Goal: Ask a question: Seek information or help from site administrators or community

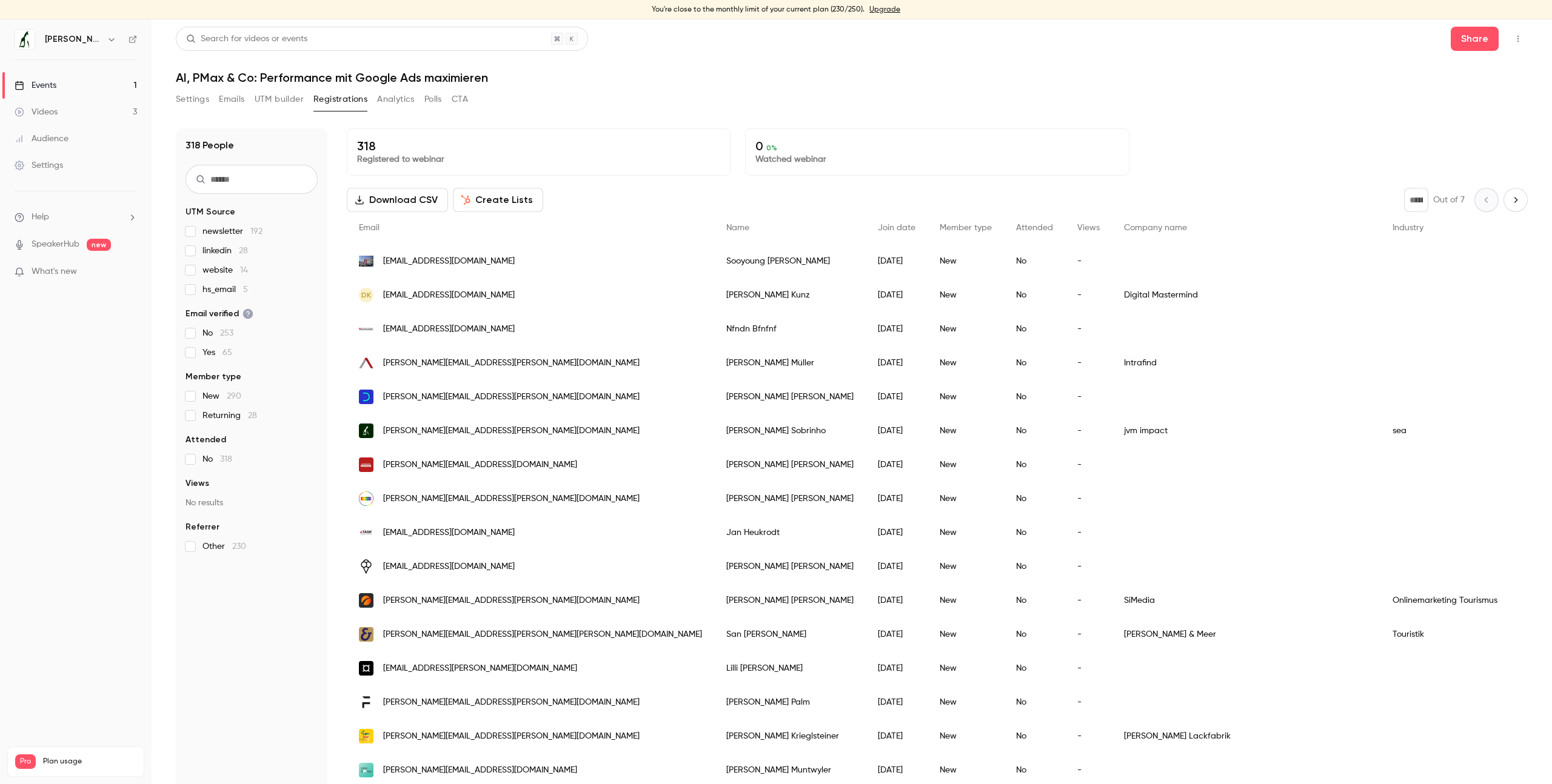
click at [67, 245] on link "SpeakerHub" at bounding box center [55, 244] width 47 height 13
click at [75, 108] on link "Videos 3" at bounding box center [75, 112] width 152 height 26
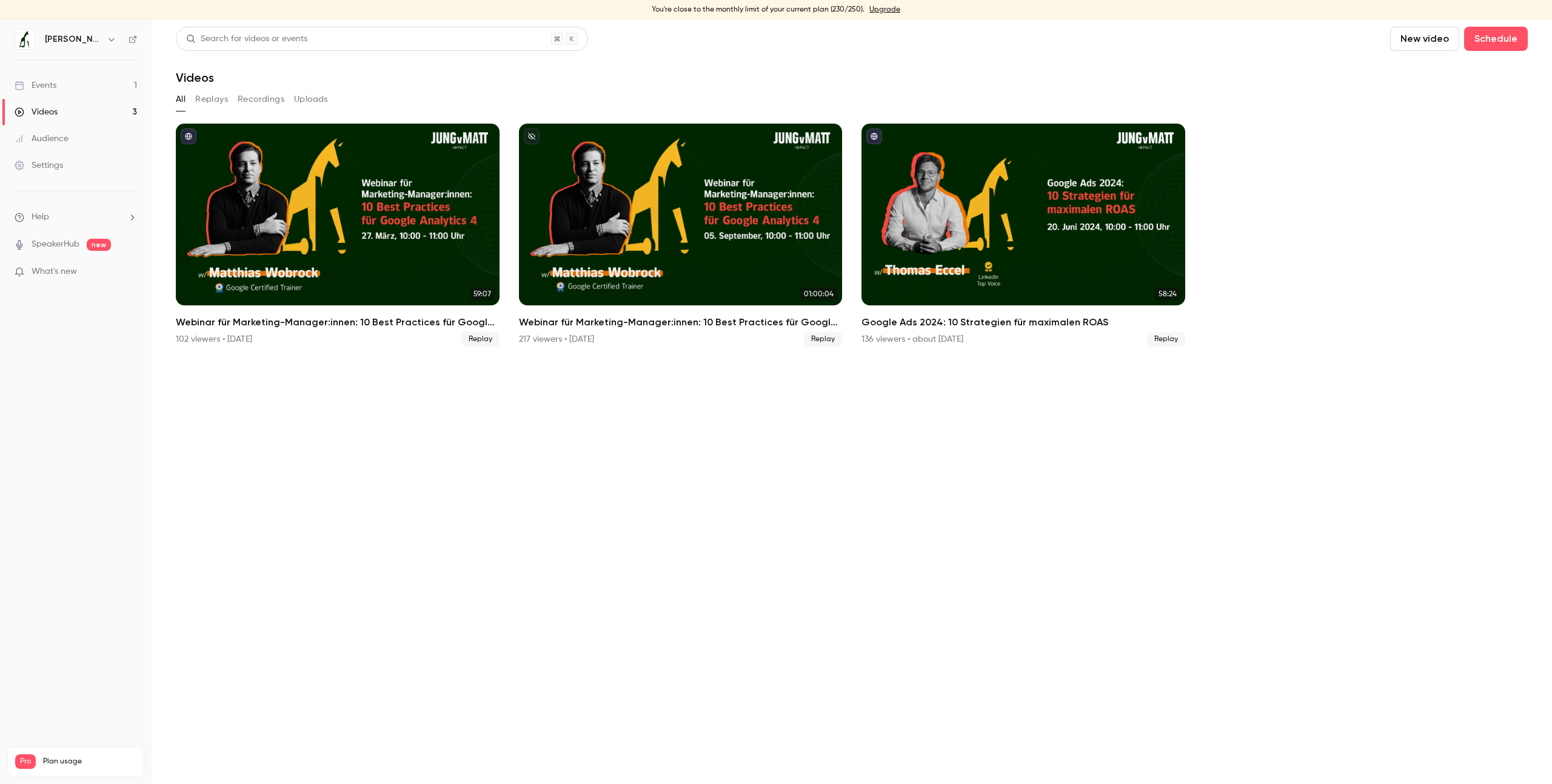
click at [75, 92] on link "Events 1" at bounding box center [75, 85] width 152 height 26
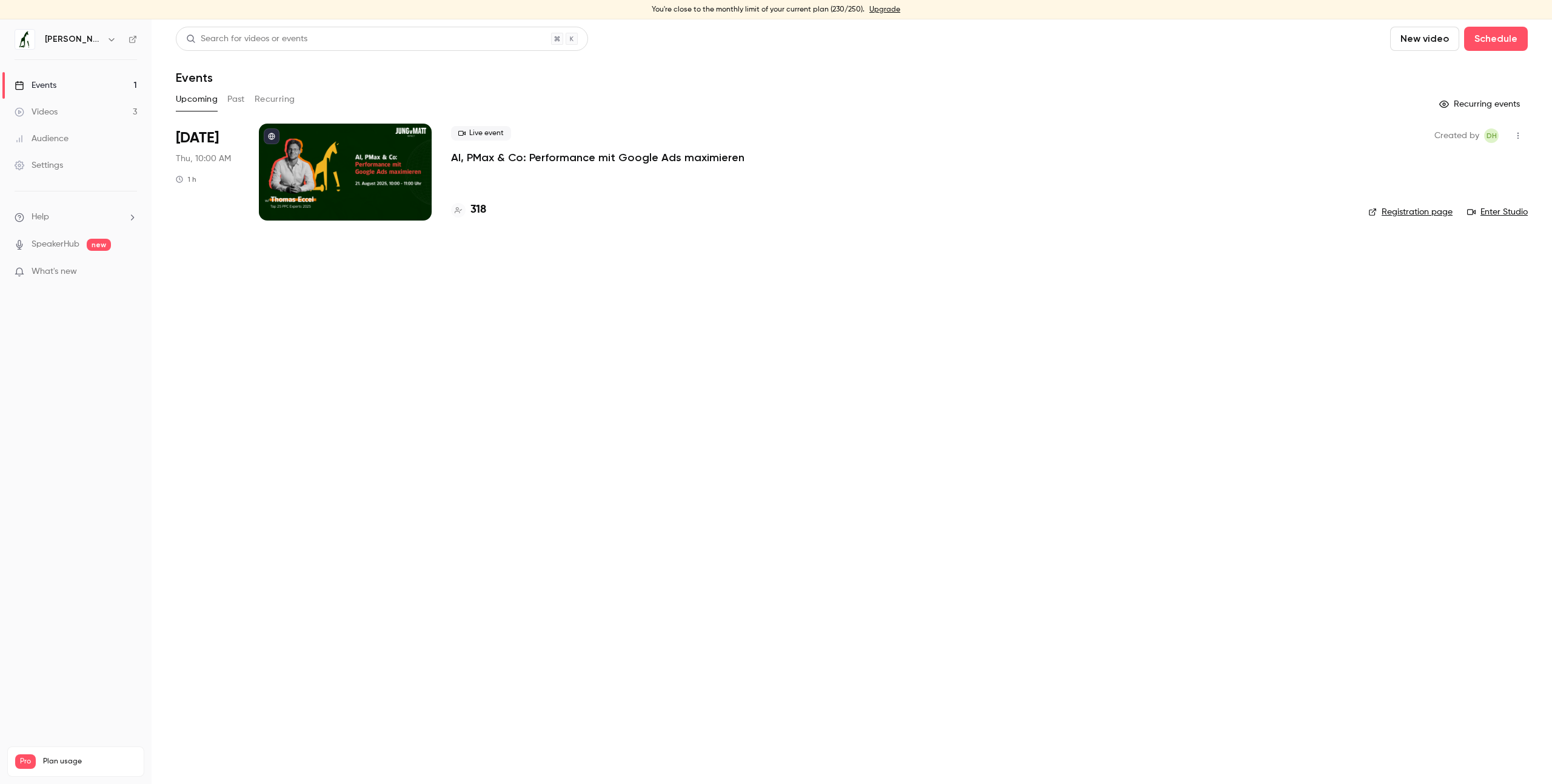
click at [335, 179] on div at bounding box center [345, 172] width 173 height 97
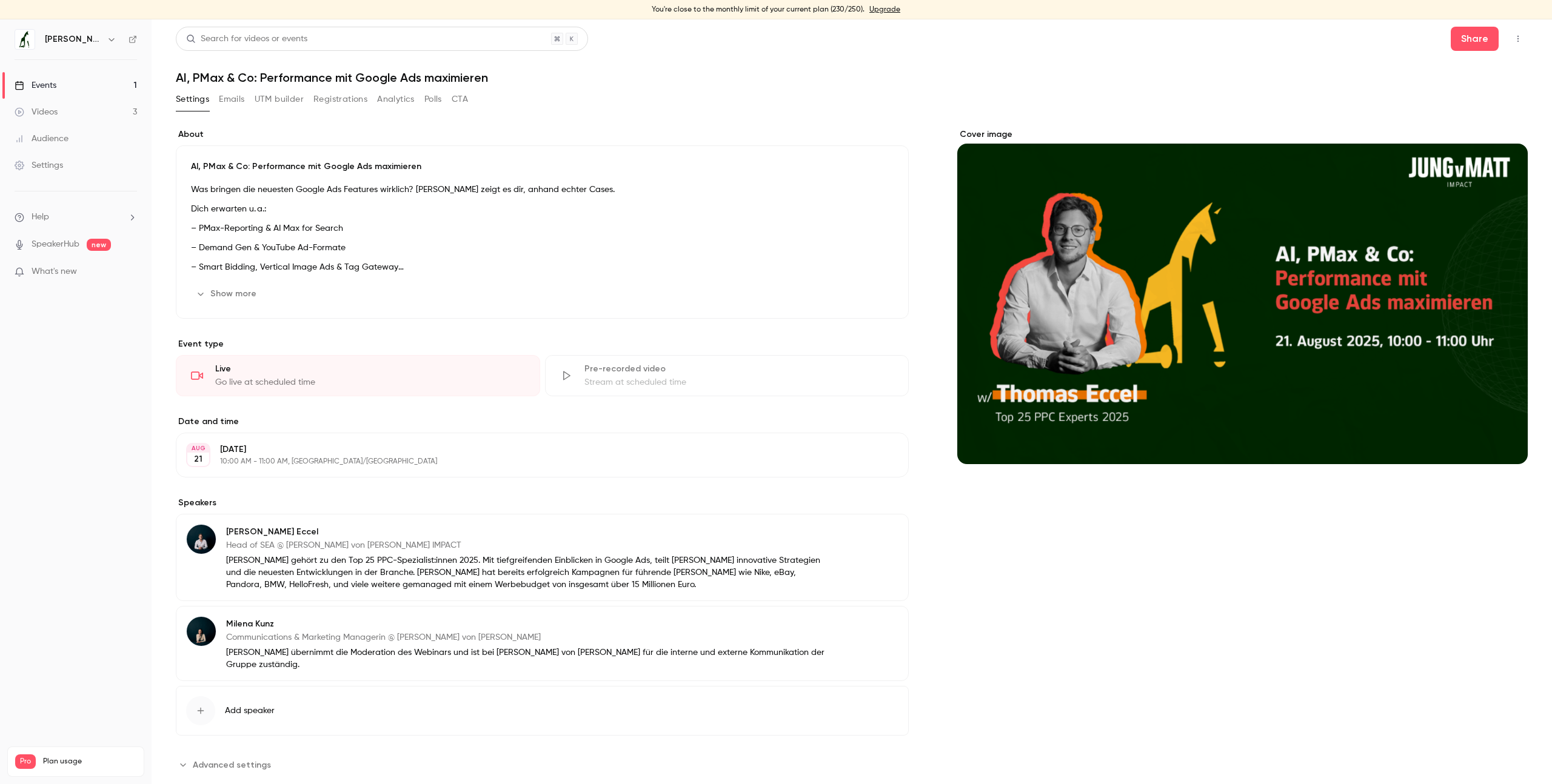
click at [1235, 275] on div "Cover image" at bounding box center [1242, 297] width 570 height 336
click at [0, 0] on input "Cover image" at bounding box center [0, 0] width 0 height 0
click at [228, 370] on div "Live" at bounding box center [370, 369] width 309 height 12
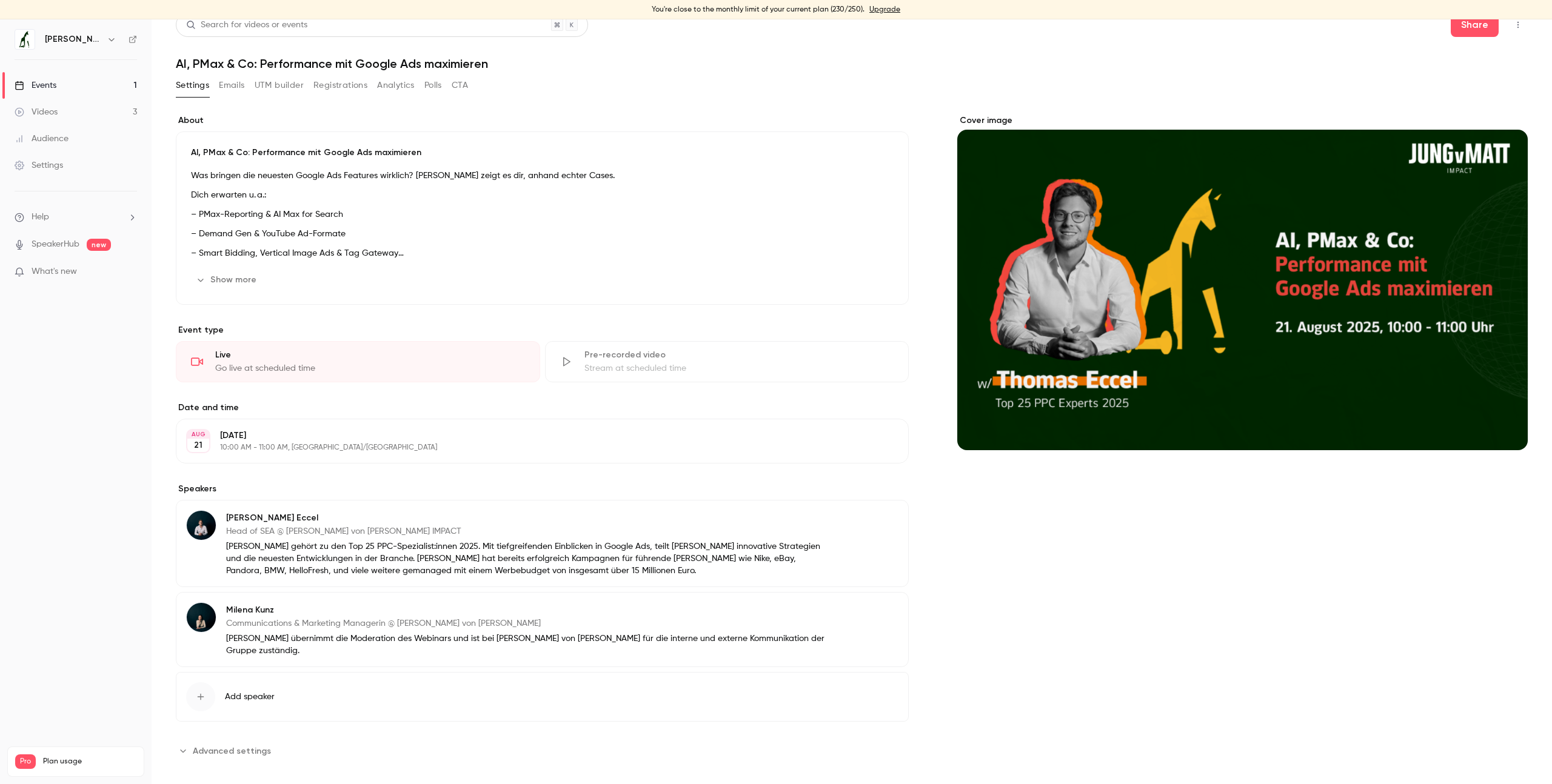
scroll to position [14, 0]
click at [215, 744] on span "Advanced settings" at bounding box center [231, 750] width 78 height 13
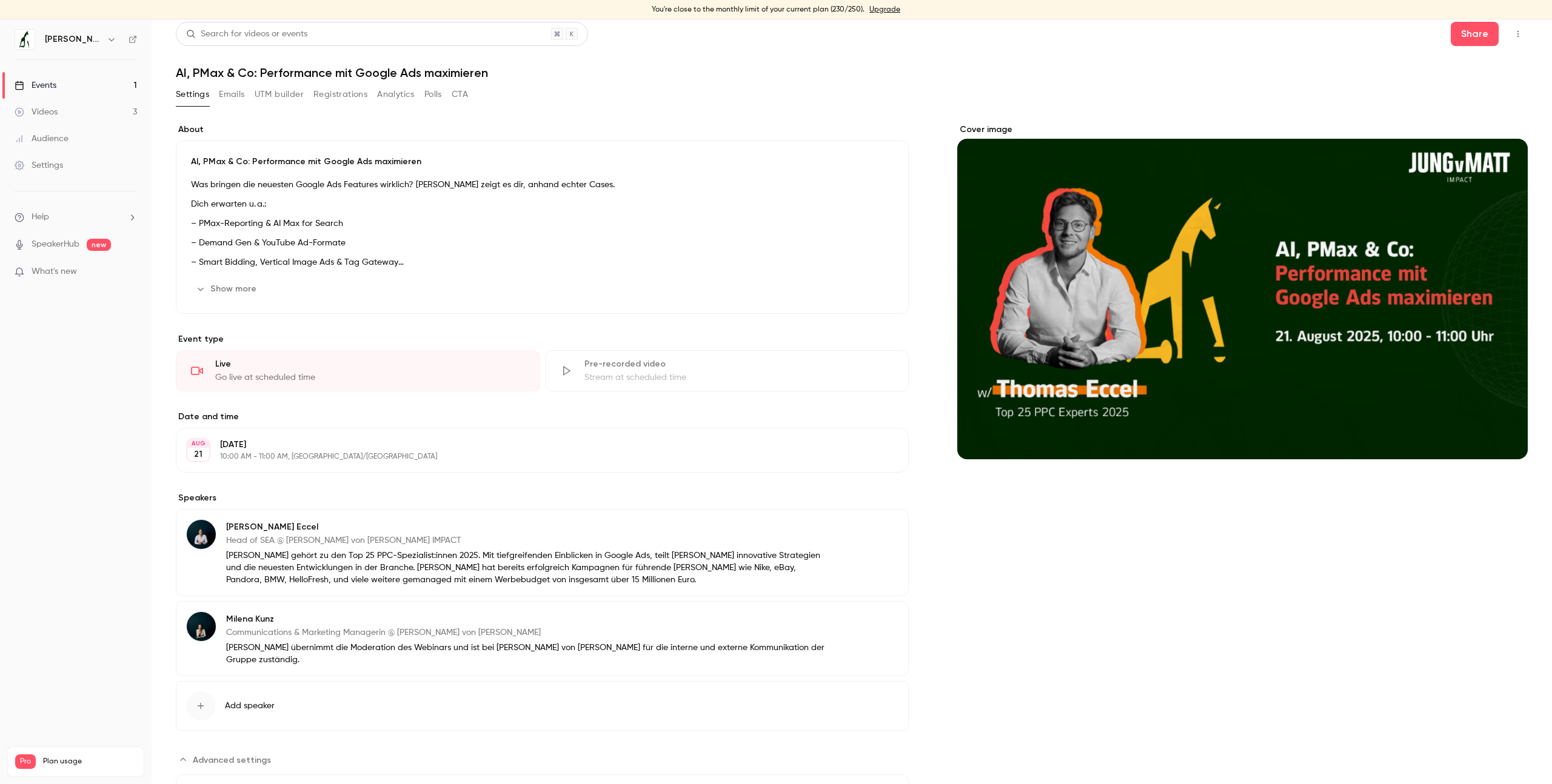
scroll to position [0, 0]
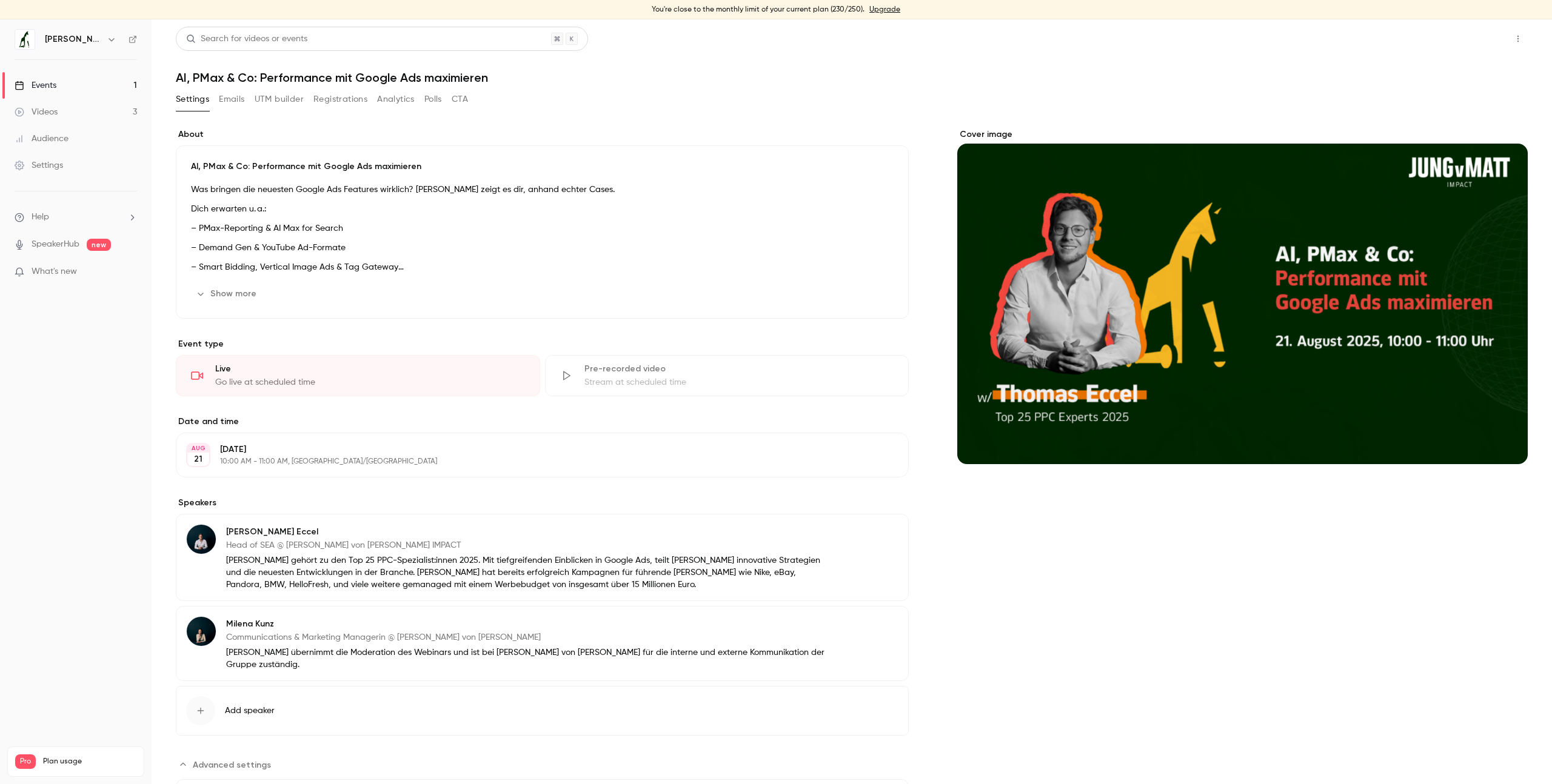
click at [1473, 42] on button "Share" at bounding box center [1474, 38] width 47 height 25
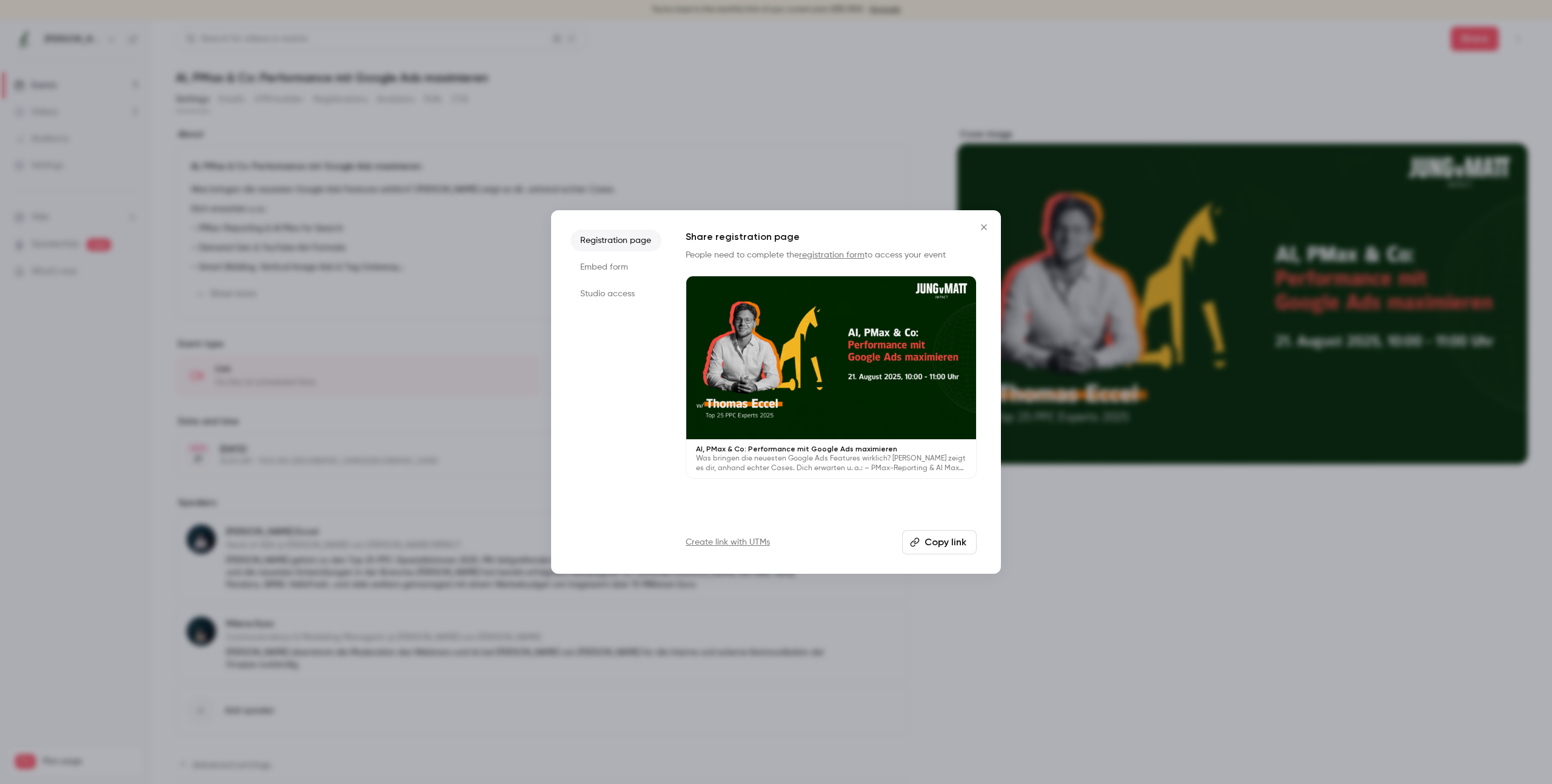
click at [981, 225] on icon "Close" at bounding box center [983, 226] width 14 height 9
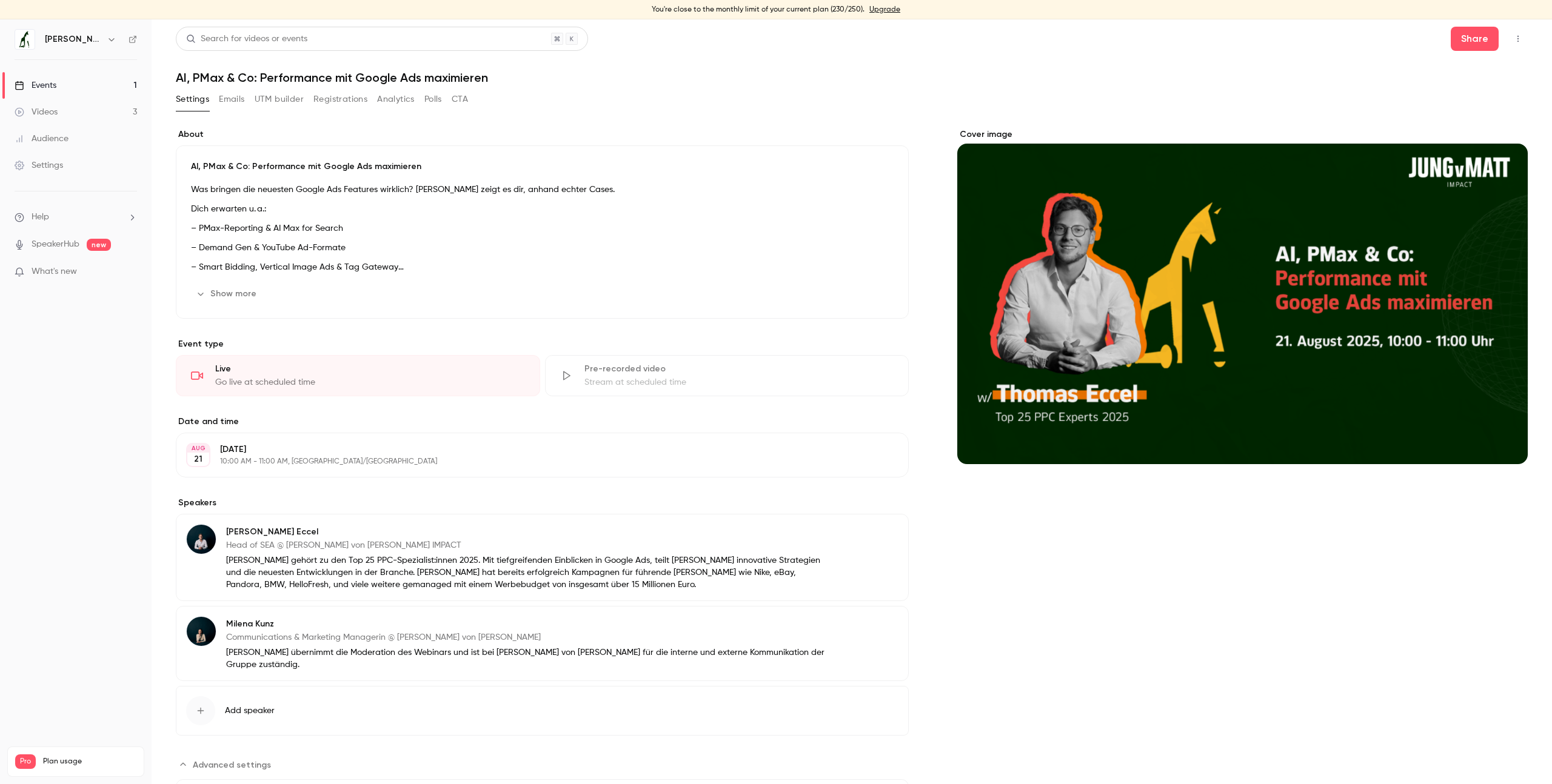
click at [1514, 41] on button "button" at bounding box center [1517, 38] width 19 height 19
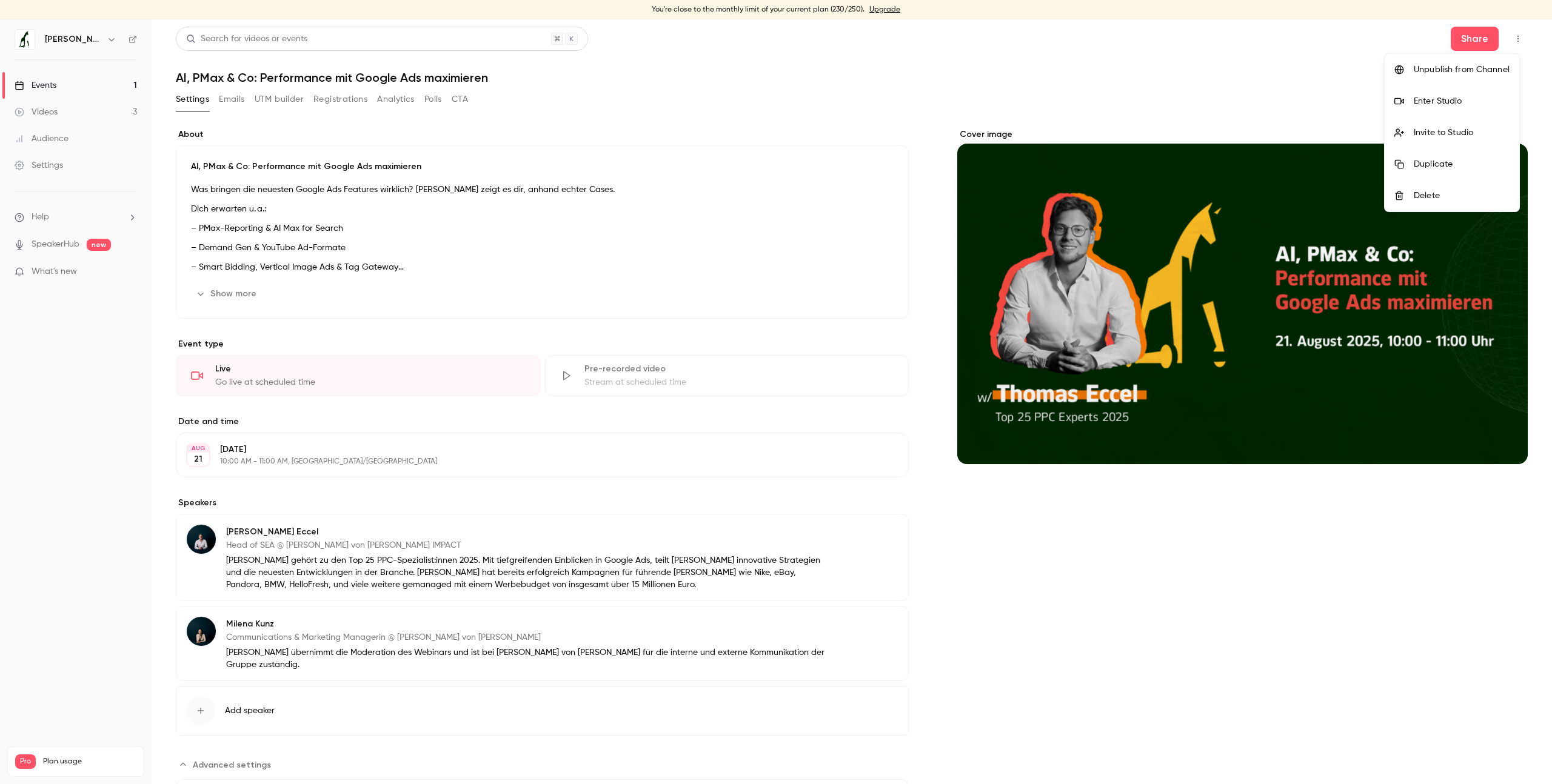
click at [1484, 92] on li "Enter Studio" at bounding box center [1451, 101] width 135 height 31
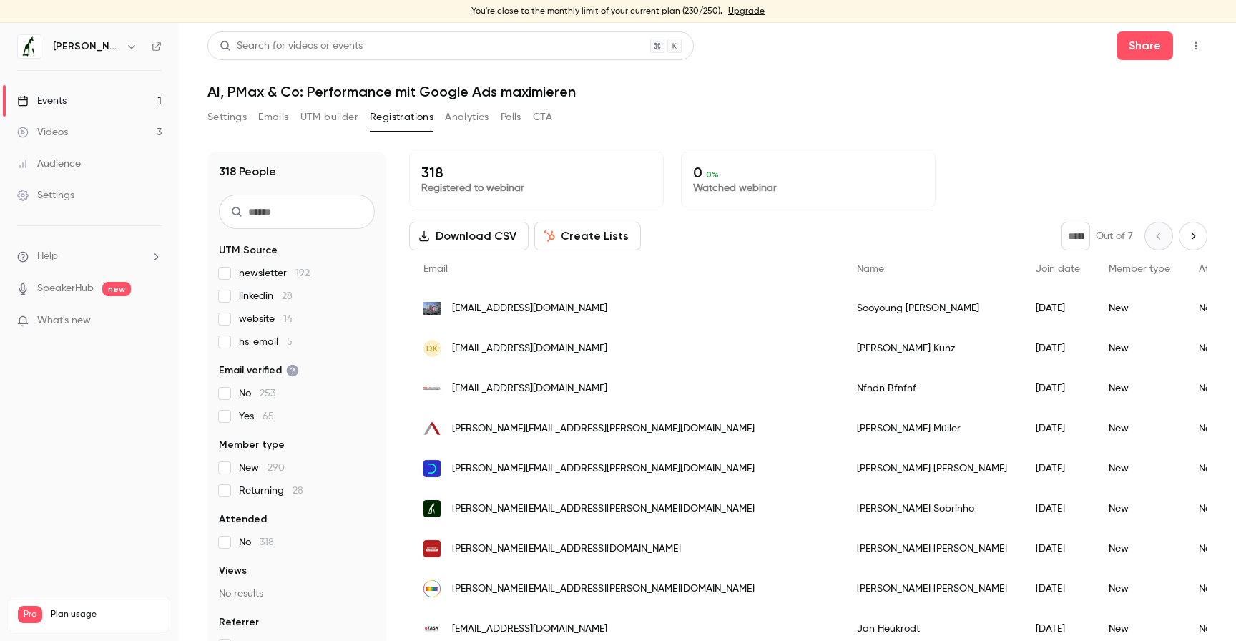
click at [69, 104] on link "Events 1" at bounding box center [89, 100] width 179 height 31
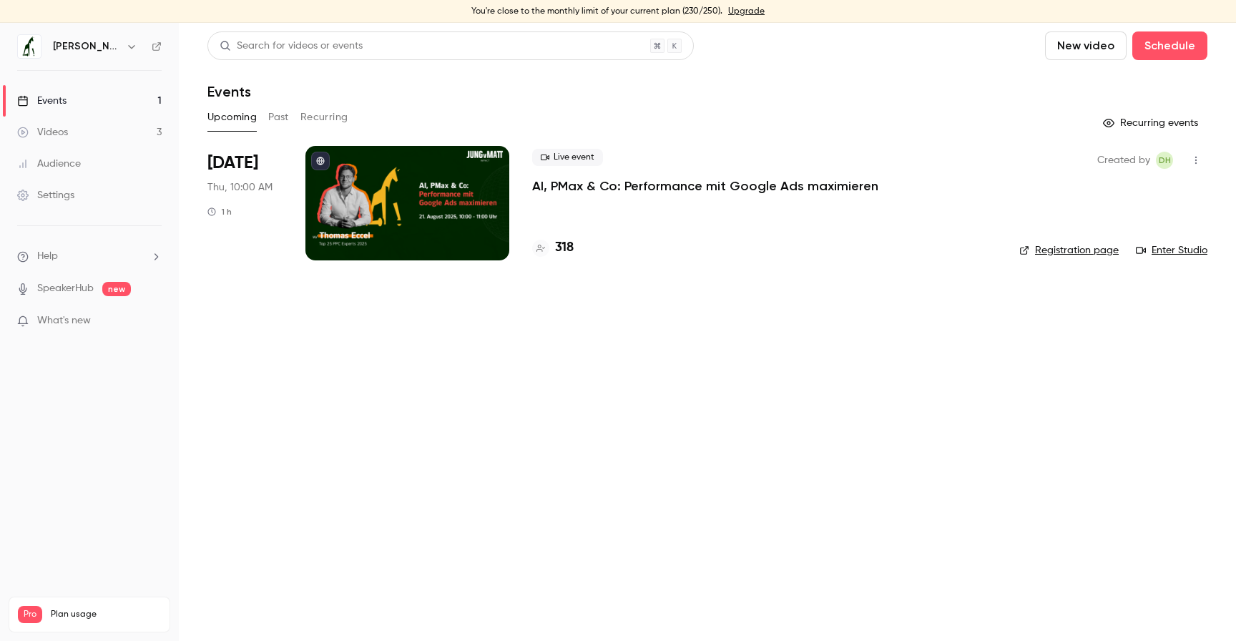
click at [81, 39] on h6 "[PERSON_NAME] von [PERSON_NAME] IMPACT" at bounding box center [86, 46] width 67 height 14
click at [68, 162] on div "Audience" at bounding box center [49, 164] width 64 height 14
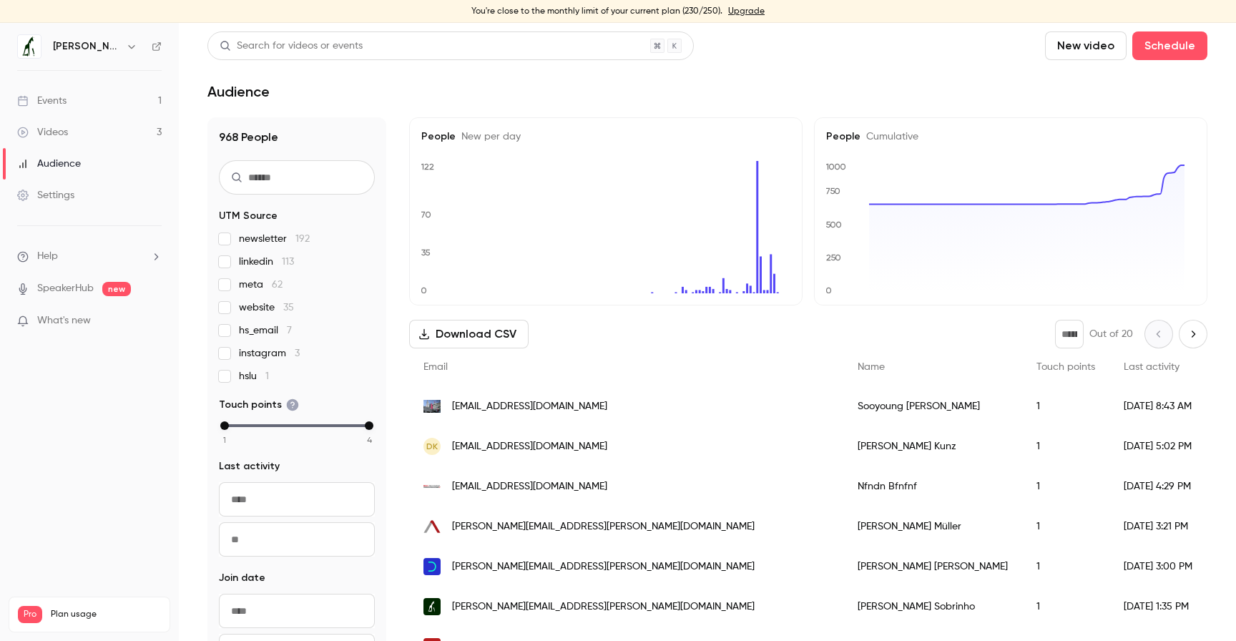
click at [759, 84] on div "Audience" at bounding box center [707, 91] width 1000 height 17
click at [56, 92] on link "Events 1" at bounding box center [89, 100] width 179 height 31
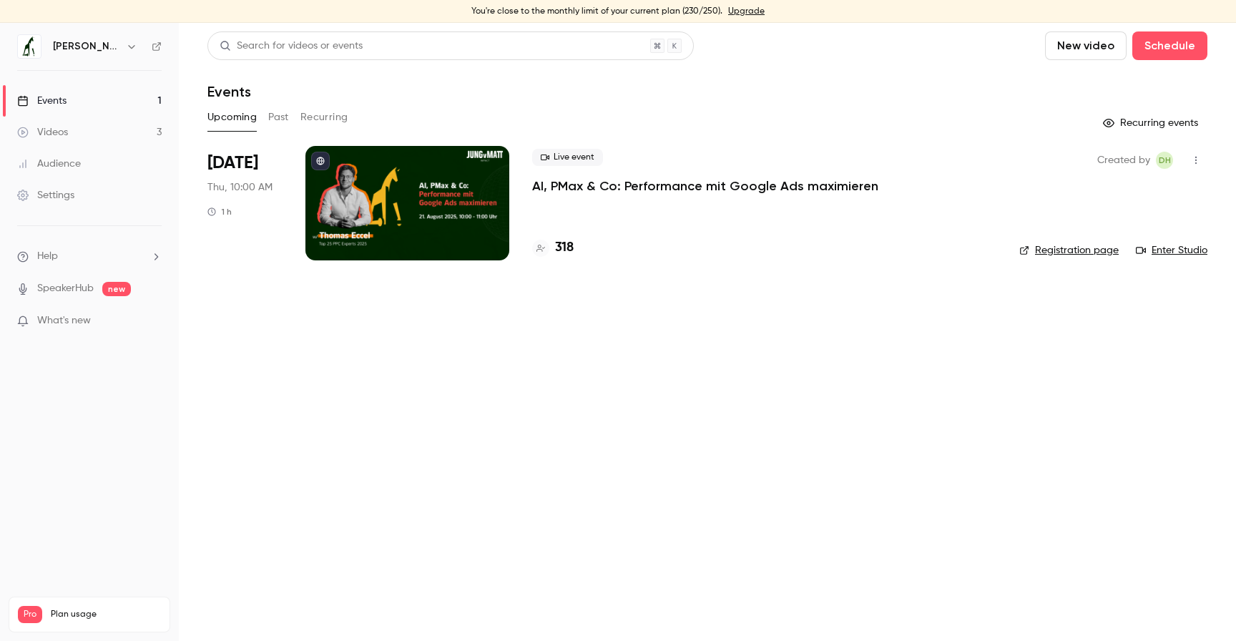
click at [76, 51] on h6 "[PERSON_NAME] von [PERSON_NAME] IMPACT" at bounding box center [86, 46] width 67 height 14
click at [43, 51] on div "[PERSON_NAME] von [PERSON_NAME] IMPACT" at bounding box center [89, 46] width 144 height 24
click at [59, 167] on div "Audience" at bounding box center [49, 164] width 64 height 14
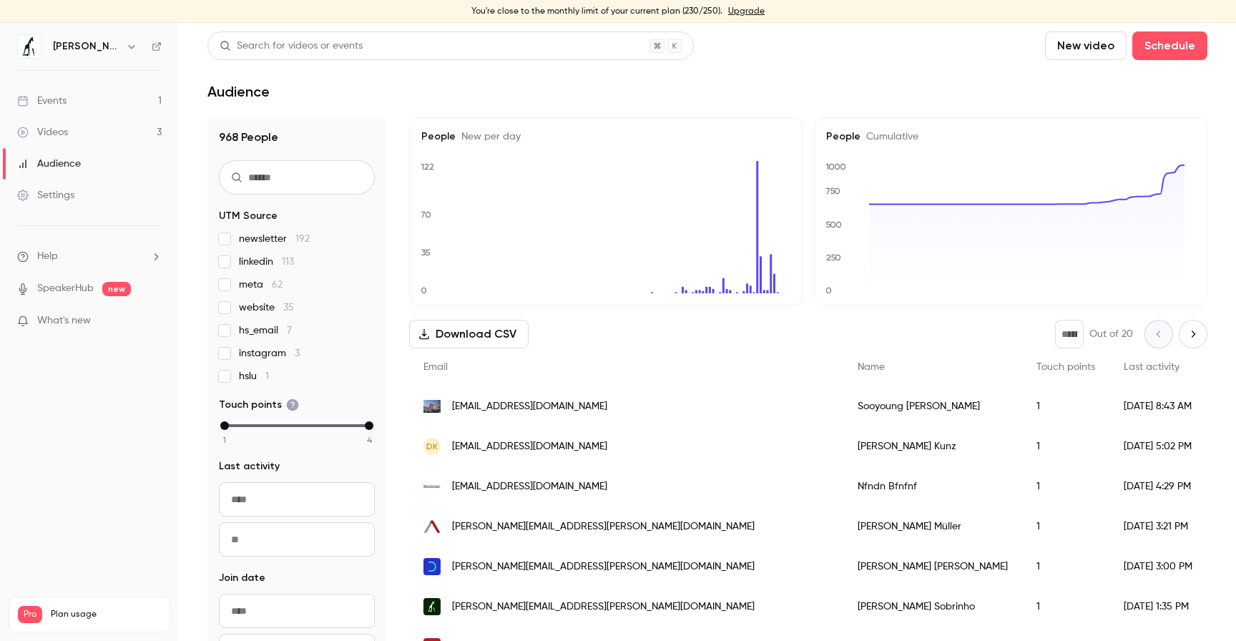
click at [55, 320] on span "What's new" at bounding box center [64, 320] width 54 height 15
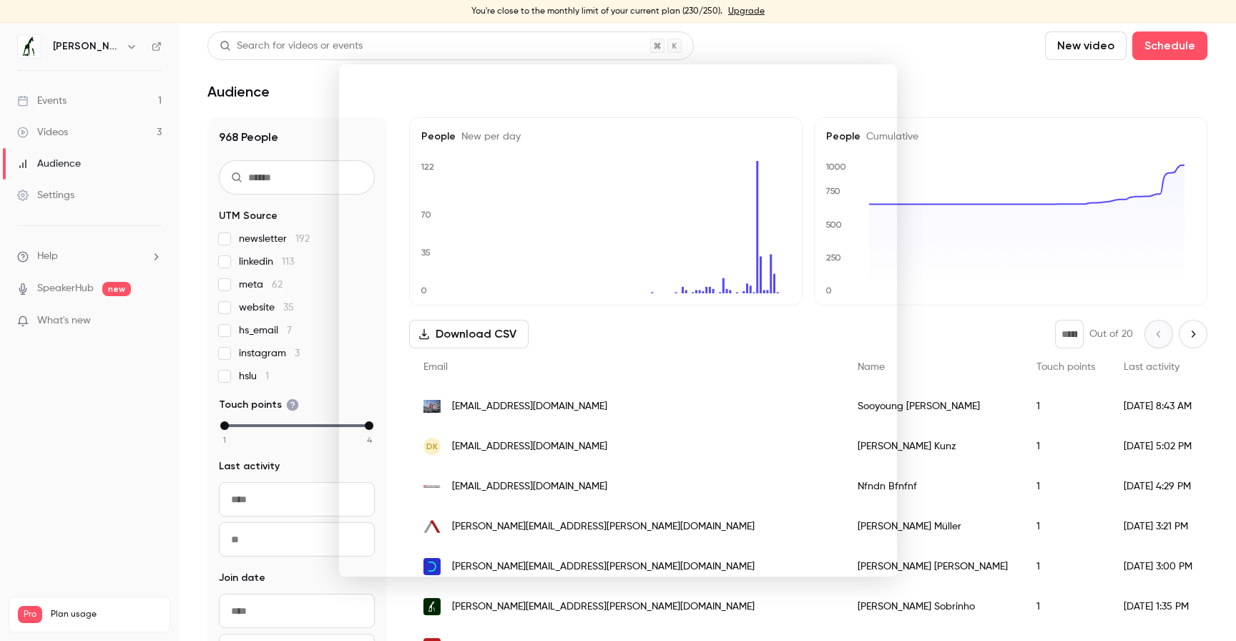
click at [54, 291] on div at bounding box center [618, 320] width 1236 height 641
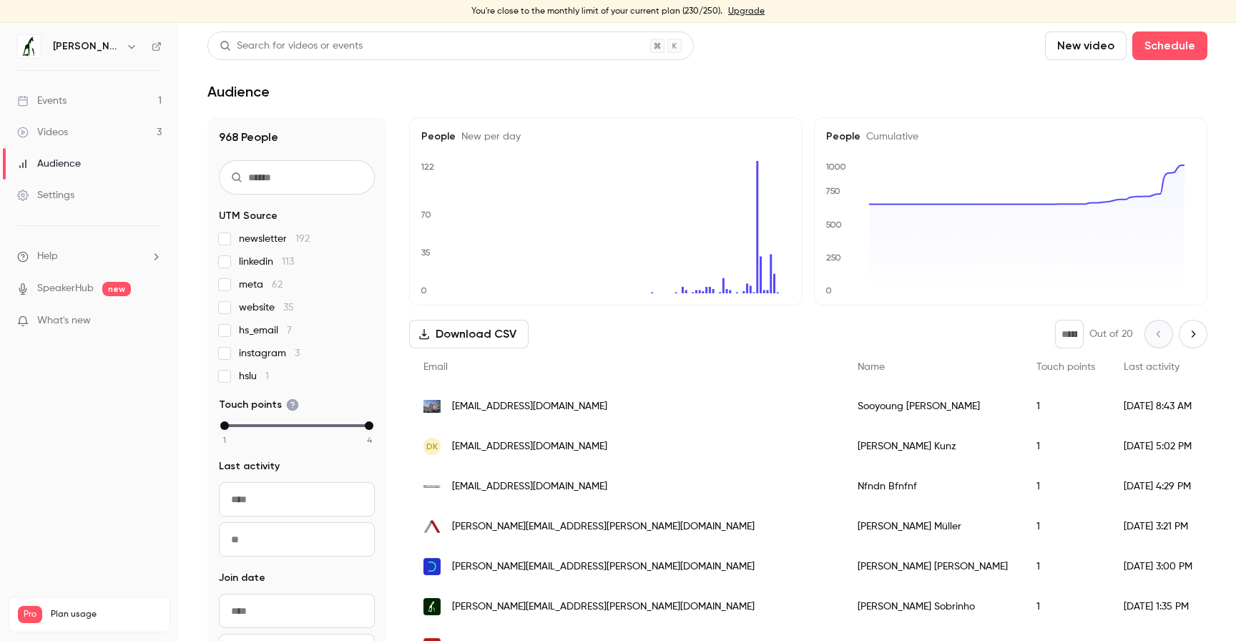
click at [52, 285] on link "SpeakerHub" at bounding box center [65, 288] width 56 height 15
click at [59, 97] on div "Events" at bounding box center [41, 101] width 49 height 14
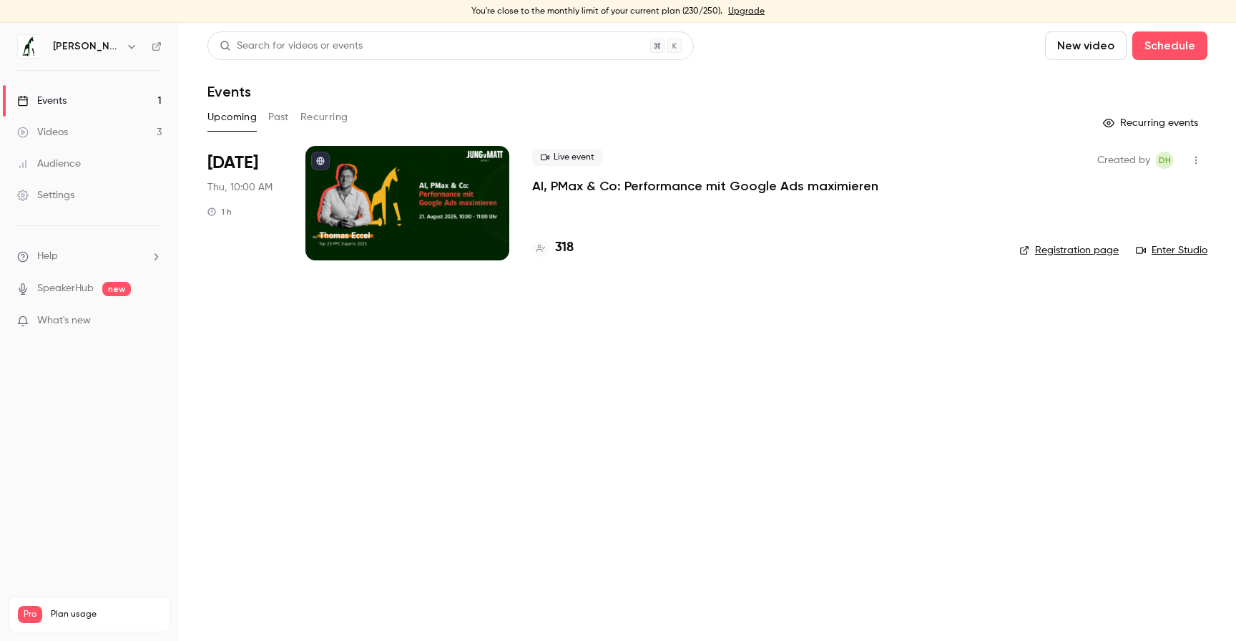
click at [1201, 166] on button "button" at bounding box center [1195, 160] width 23 height 23
click at [951, 125] on div at bounding box center [618, 320] width 1236 height 641
click at [286, 114] on button "Past" at bounding box center [278, 117] width 21 height 23
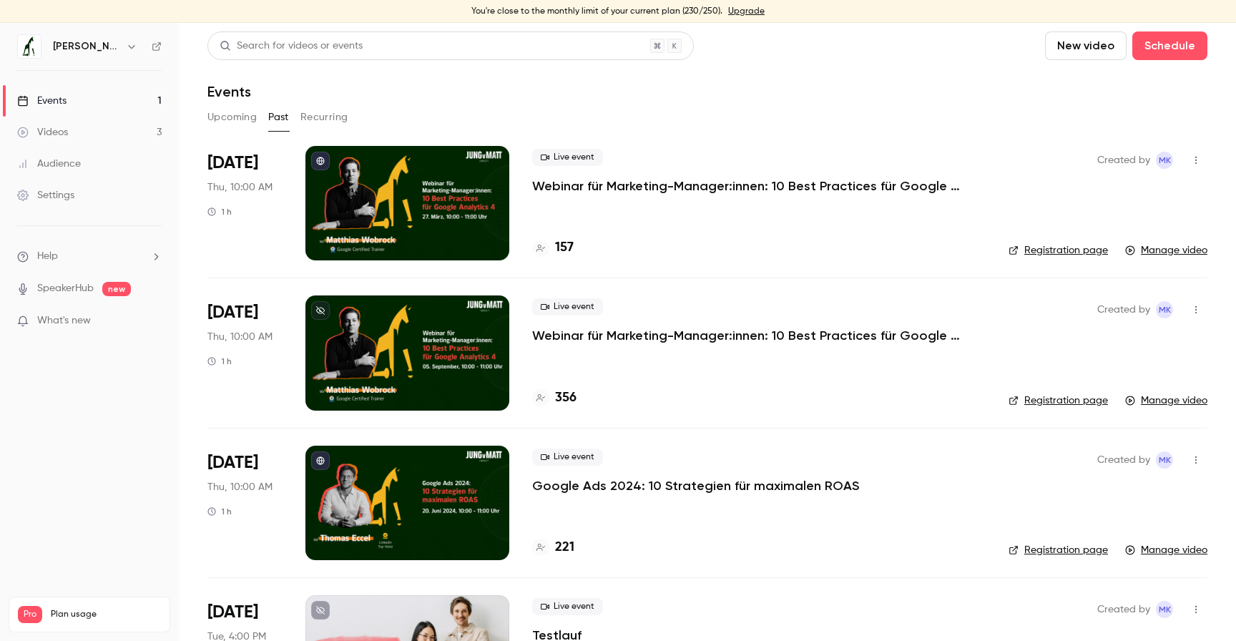
click at [233, 118] on button "Upcoming" at bounding box center [231, 117] width 49 height 23
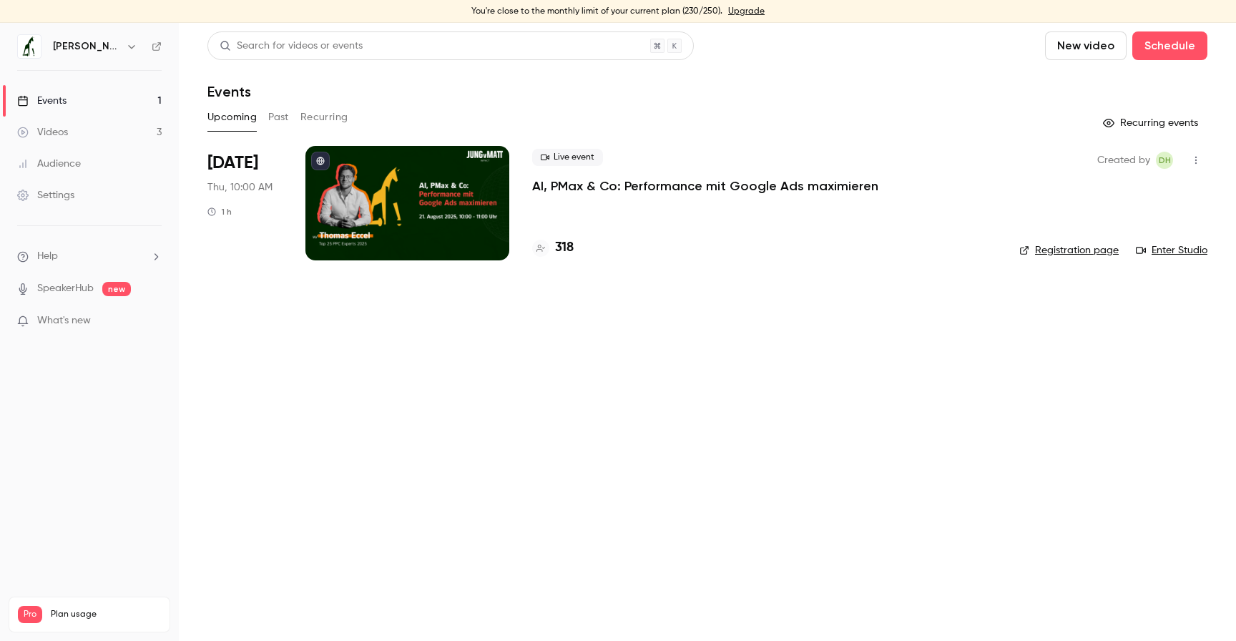
click at [609, 185] on p "AI, PMax & Co: Performance mit Google Ads maximieren" at bounding box center [705, 185] width 346 height 17
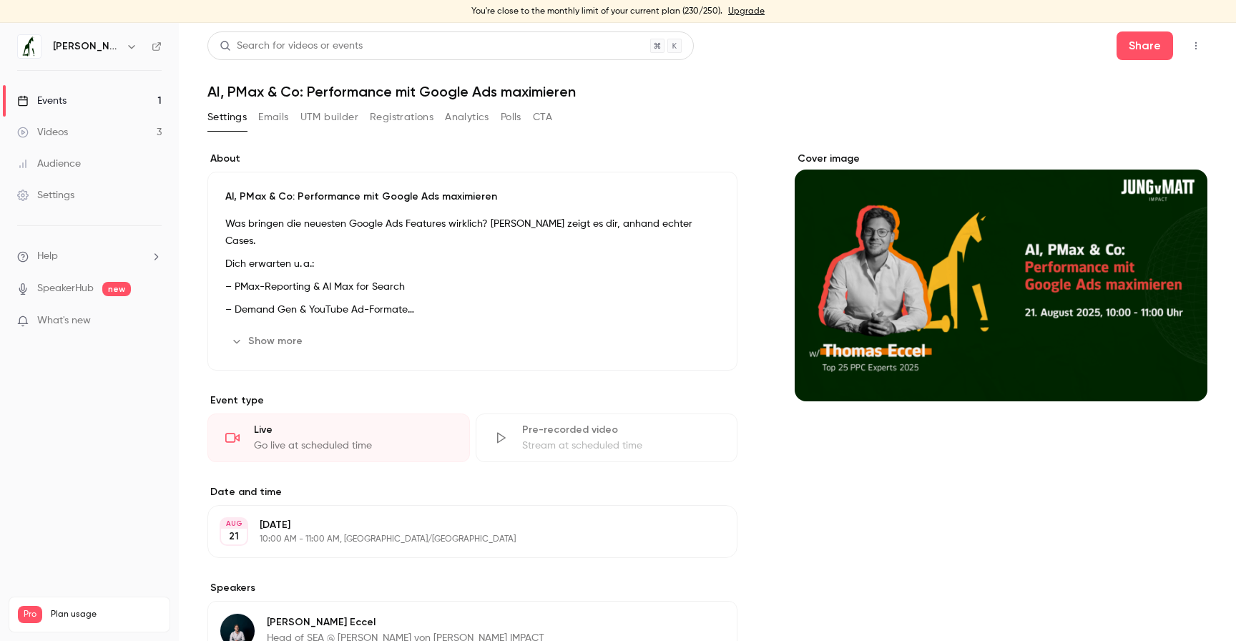
click at [1190, 46] on icon "button" at bounding box center [1195, 46] width 11 height 10
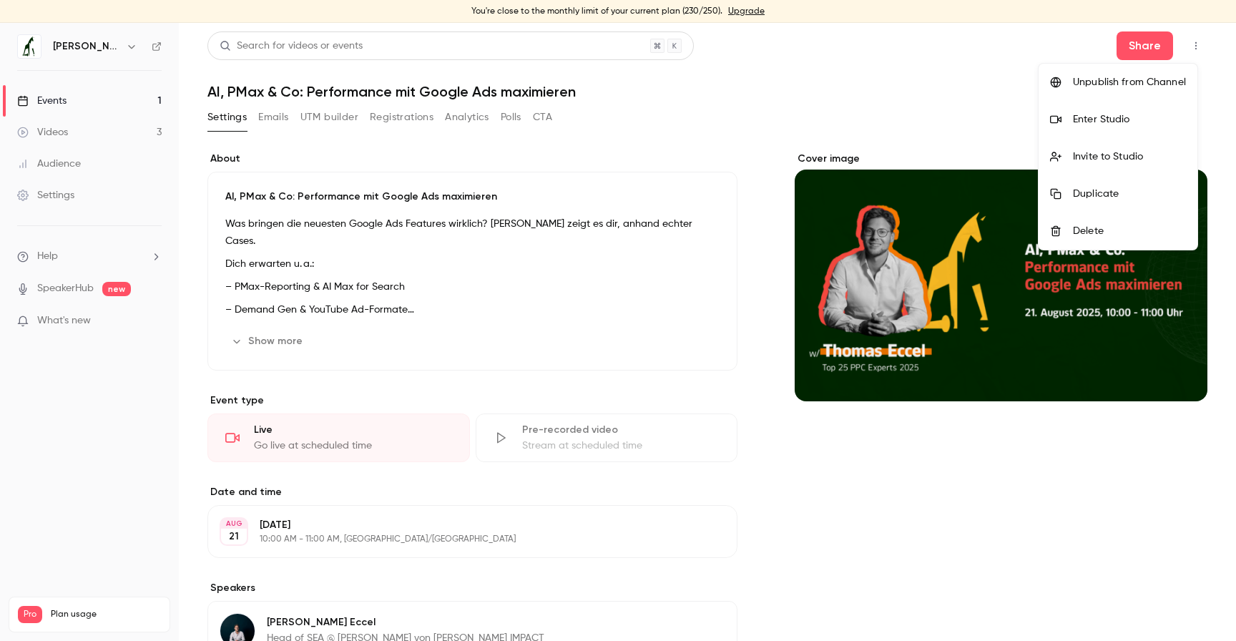
click at [1125, 116] on div "Enter Studio" at bounding box center [1129, 119] width 113 height 14
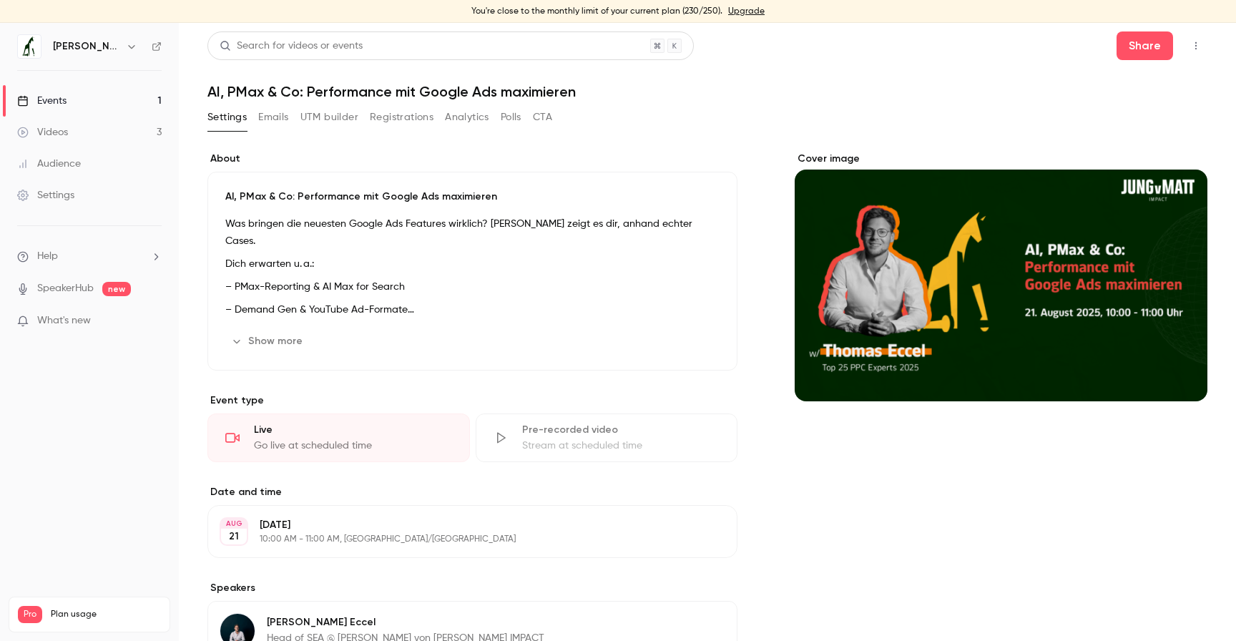
click at [69, 154] on link "Audience" at bounding box center [89, 163] width 179 height 31
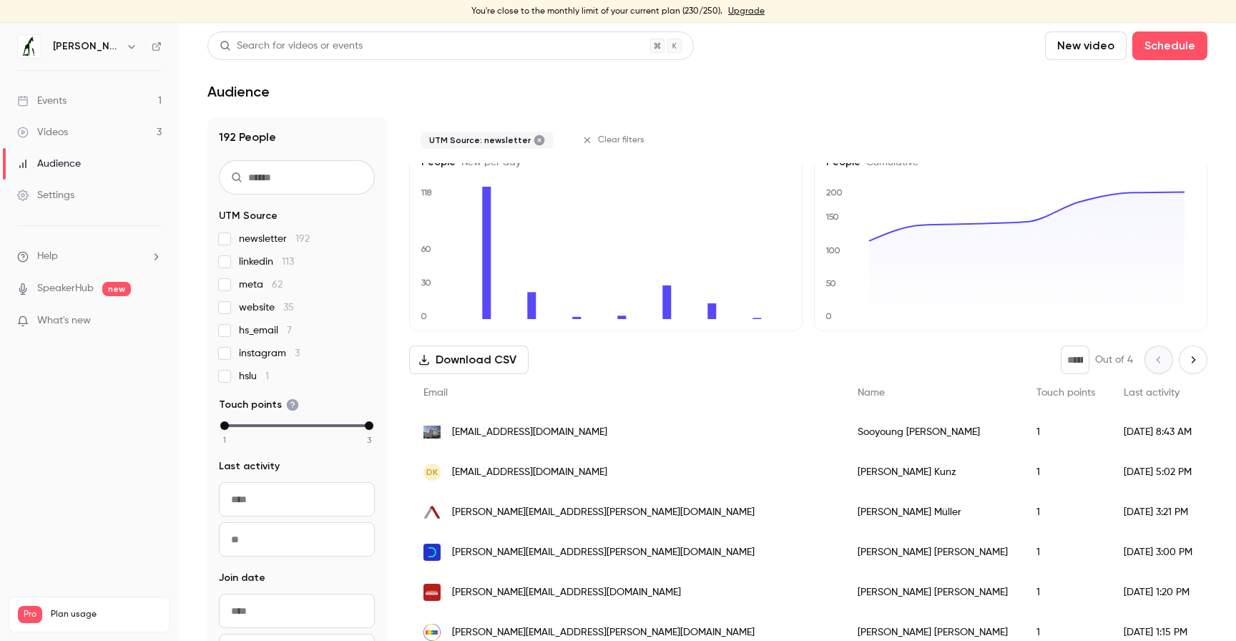
scroll to position [122, 0]
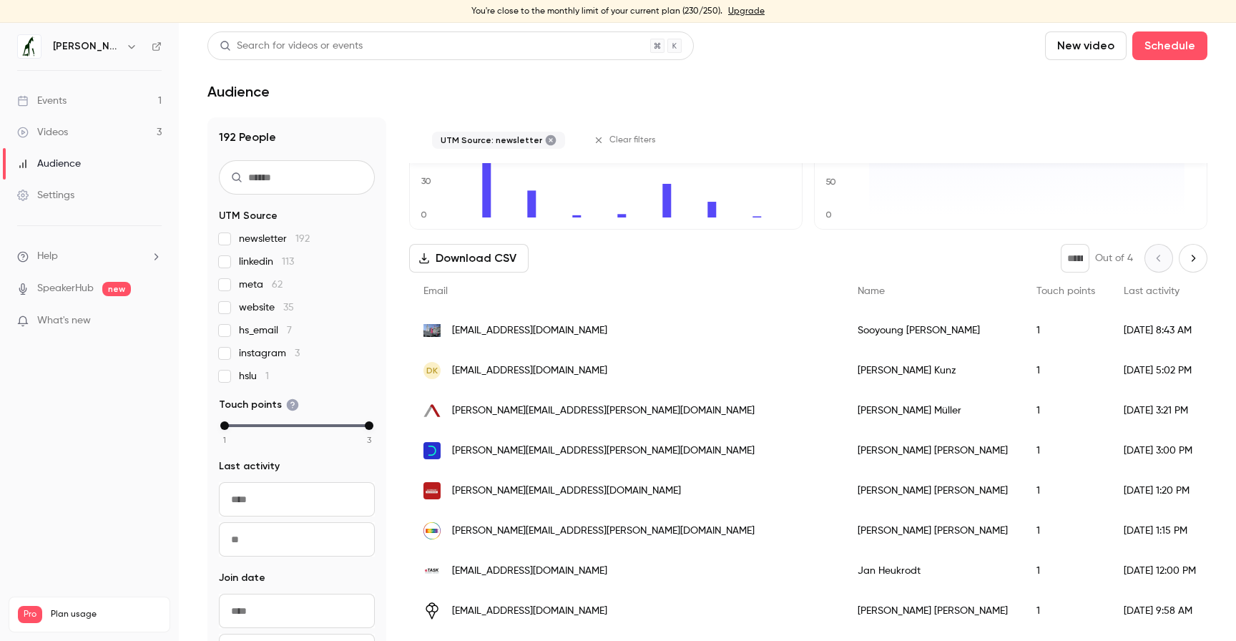
click at [81, 109] on link "Events 1" at bounding box center [89, 100] width 179 height 31
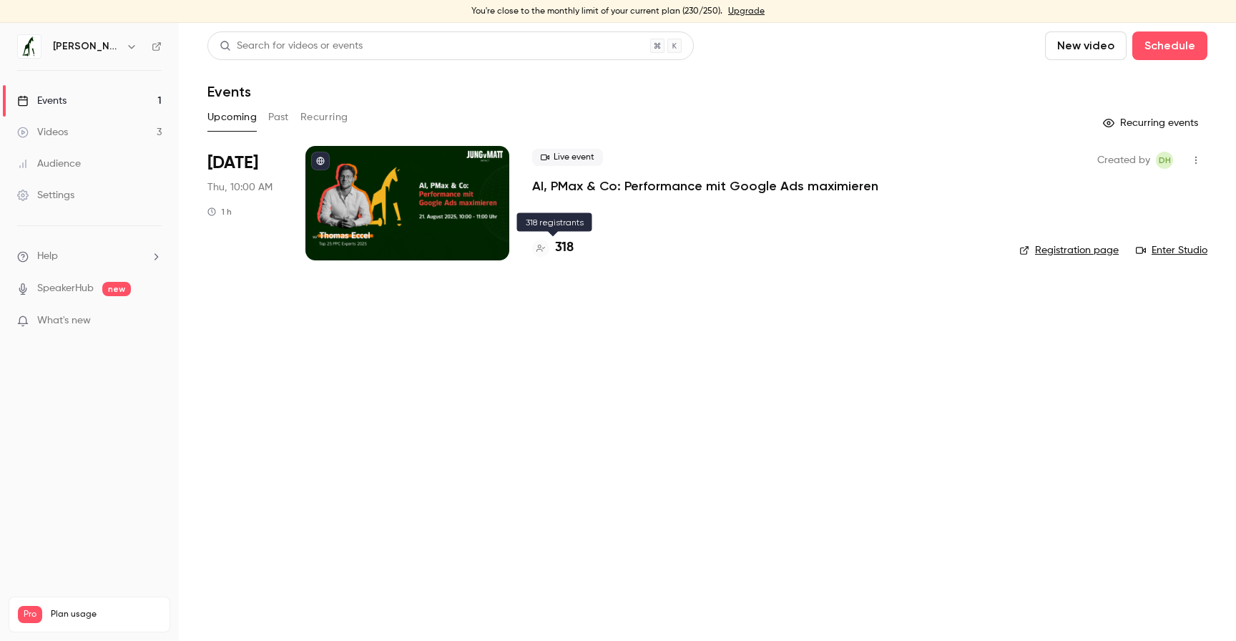
click at [559, 252] on h4 "318" at bounding box center [564, 247] width 19 height 19
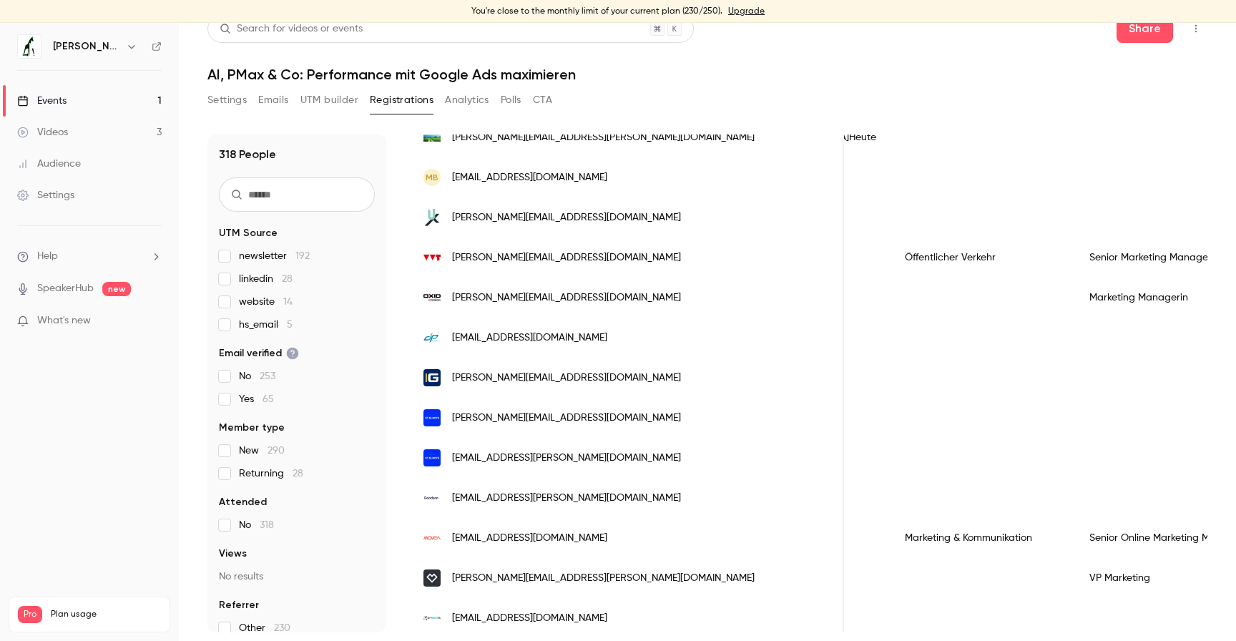
scroll to position [1652, 0]
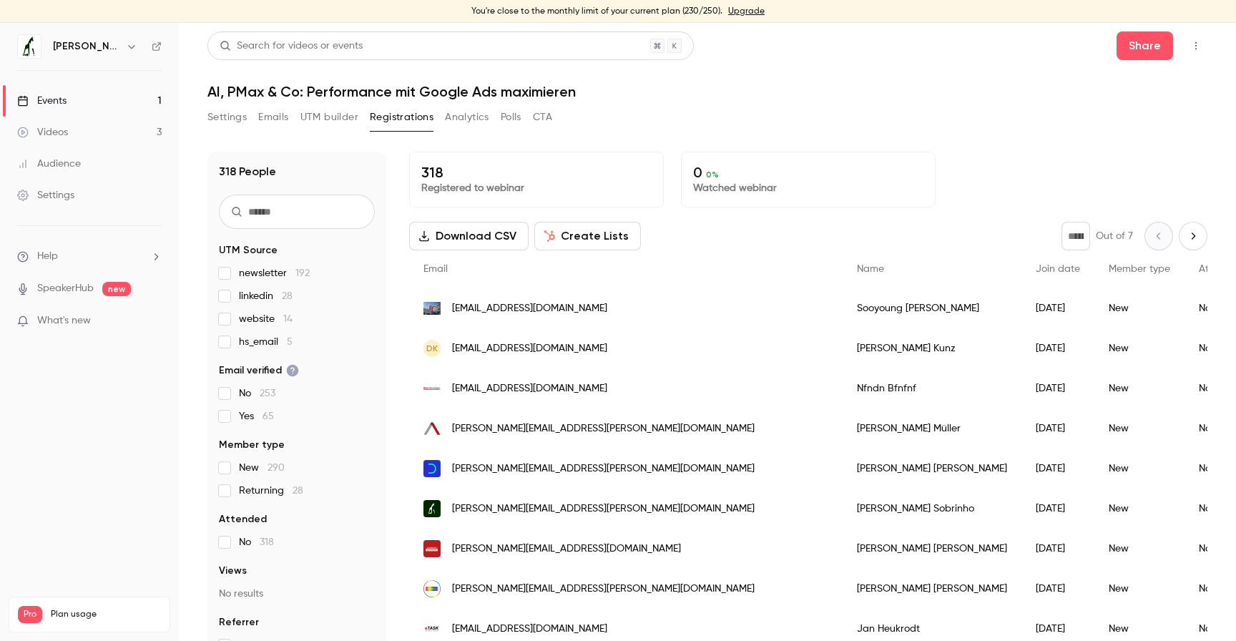
click at [1190, 46] on icon "button" at bounding box center [1195, 46] width 11 height 10
click at [875, 113] on div at bounding box center [618, 320] width 1236 height 641
click at [58, 129] on div "Videos" at bounding box center [42, 132] width 51 height 14
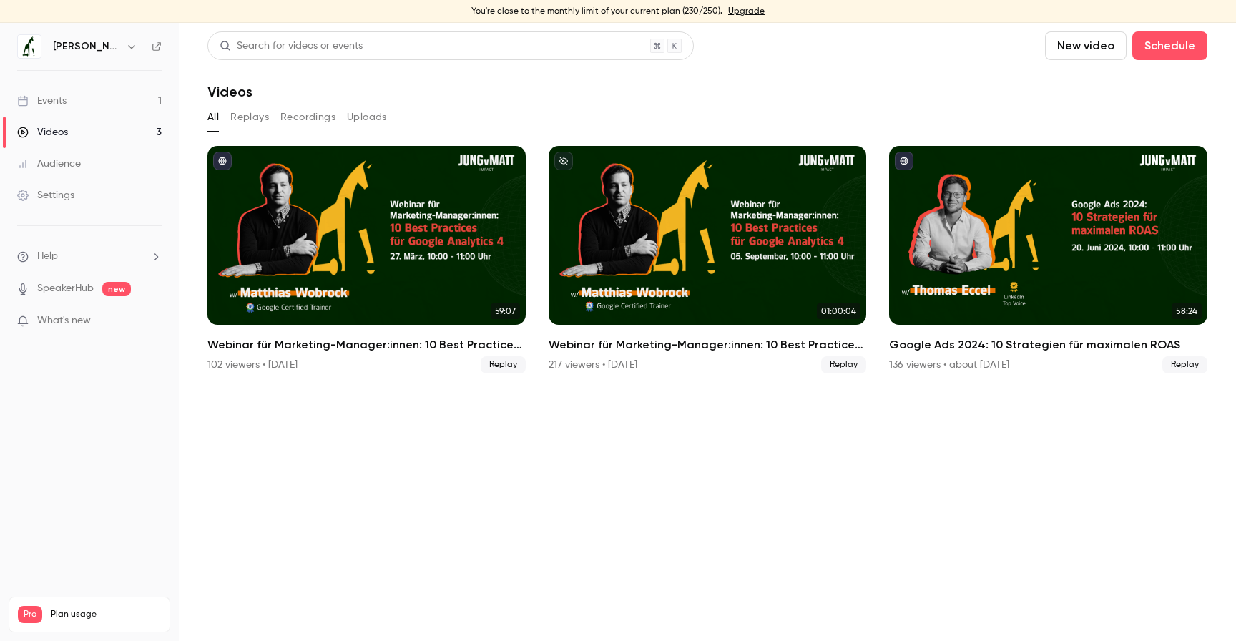
click at [258, 119] on button "Replays" at bounding box center [249, 117] width 39 height 23
click at [327, 120] on button "Recordings" at bounding box center [307, 117] width 55 height 23
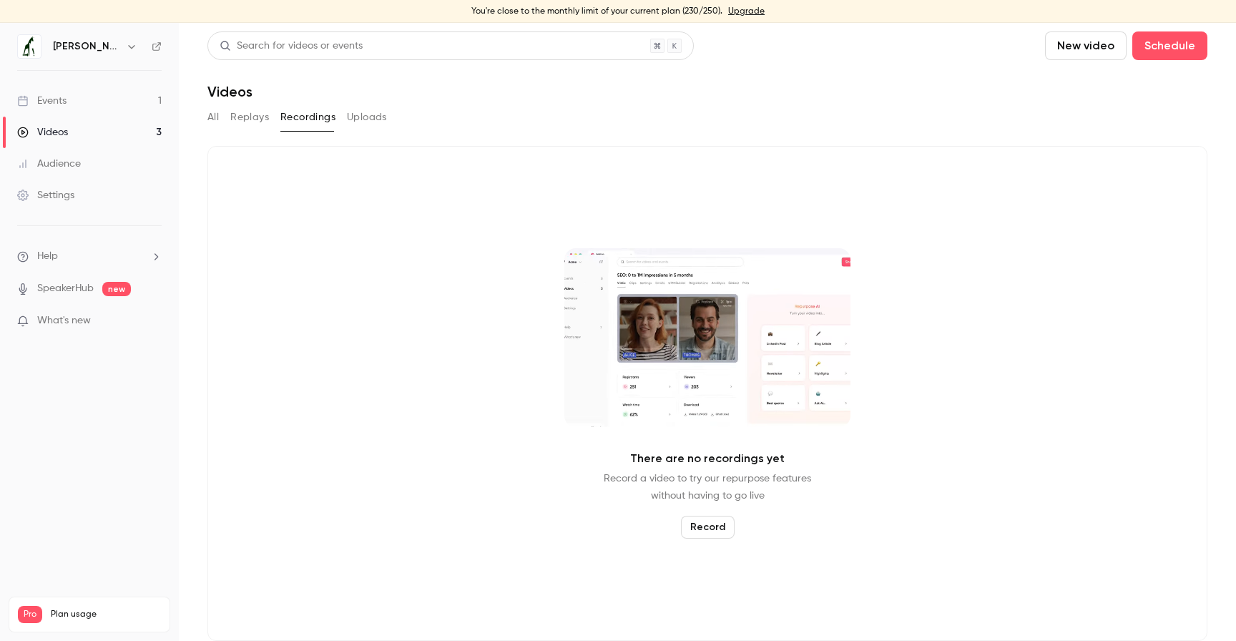
click at [371, 124] on button "Uploads" at bounding box center [367, 117] width 40 height 23
click at [293, 121] on button "Recordings" at bounding box center [307, 117] width 55 height 23
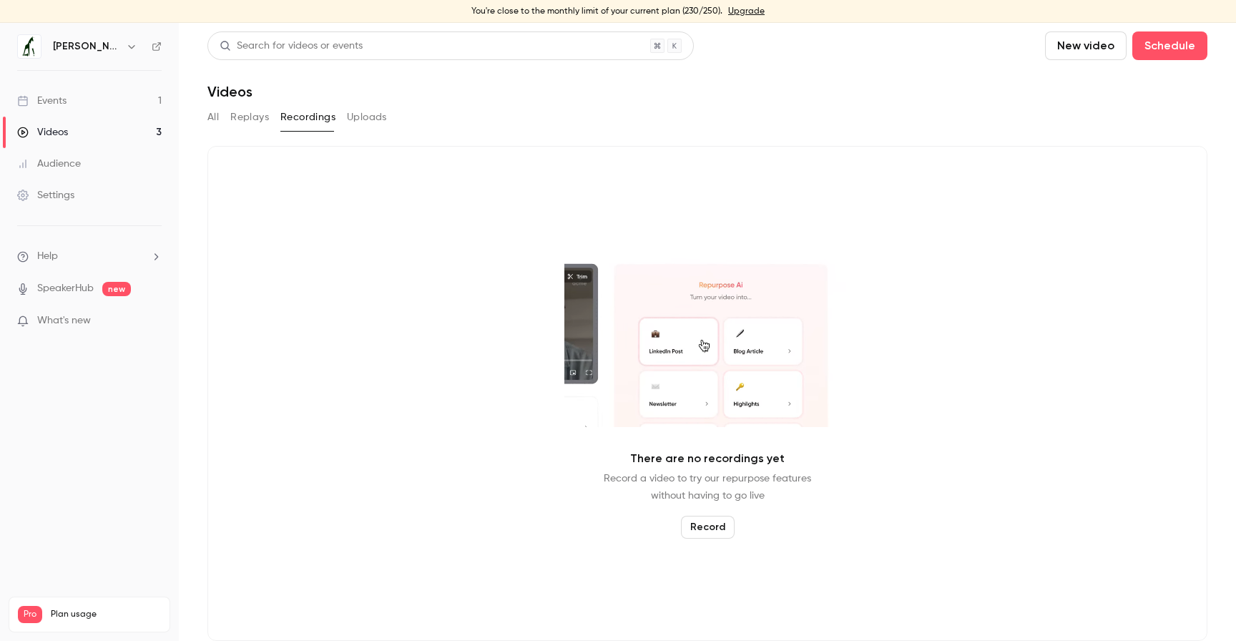
click at [109, 100] on link "Events 1" at bounding box center [89, 100] width 179 height 31
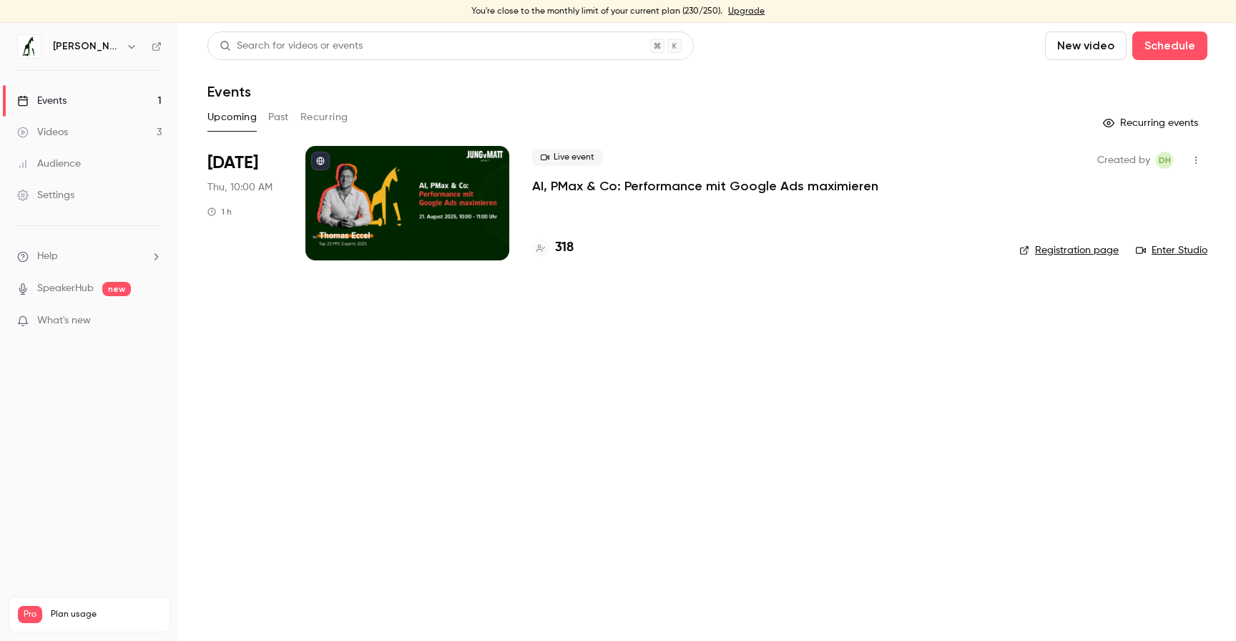
click at [1181, 250] on link "Enter Studio" at bounding box center [1172, 250] width 72 height 14
click at [1169, 253] on link "Enter Studio" at bounding box center [1172, 250] width 72 height 14
click at [614, 554] on main "Search for videos or events New video Schedule Events Upcoming Past Recurring R…" at bounding box center [707, 332] width 1057 height 618
click at [49, 253] on span "Help" at bounding box center [47, 256] width 21 height 15
click at [207, 241] on link "Talk to us" at bounding box center [263, 241] width 157 height 38
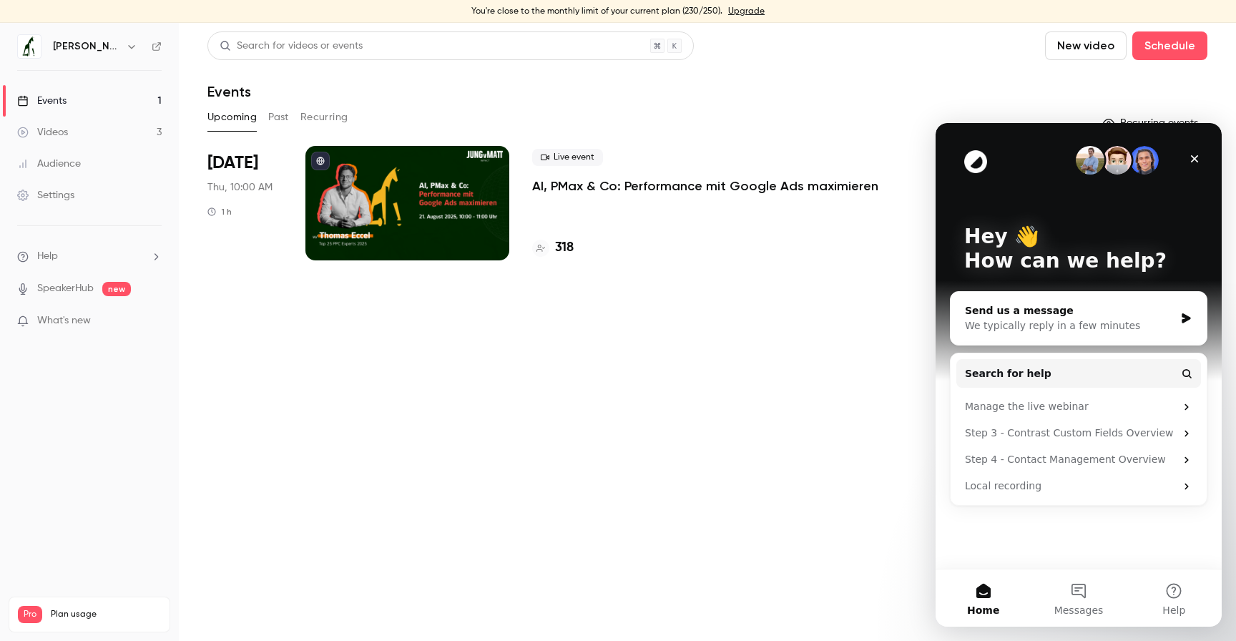
click at [1049, 305] on div "Send us a message" at bounding box center [1070, 310] width 210 height 15
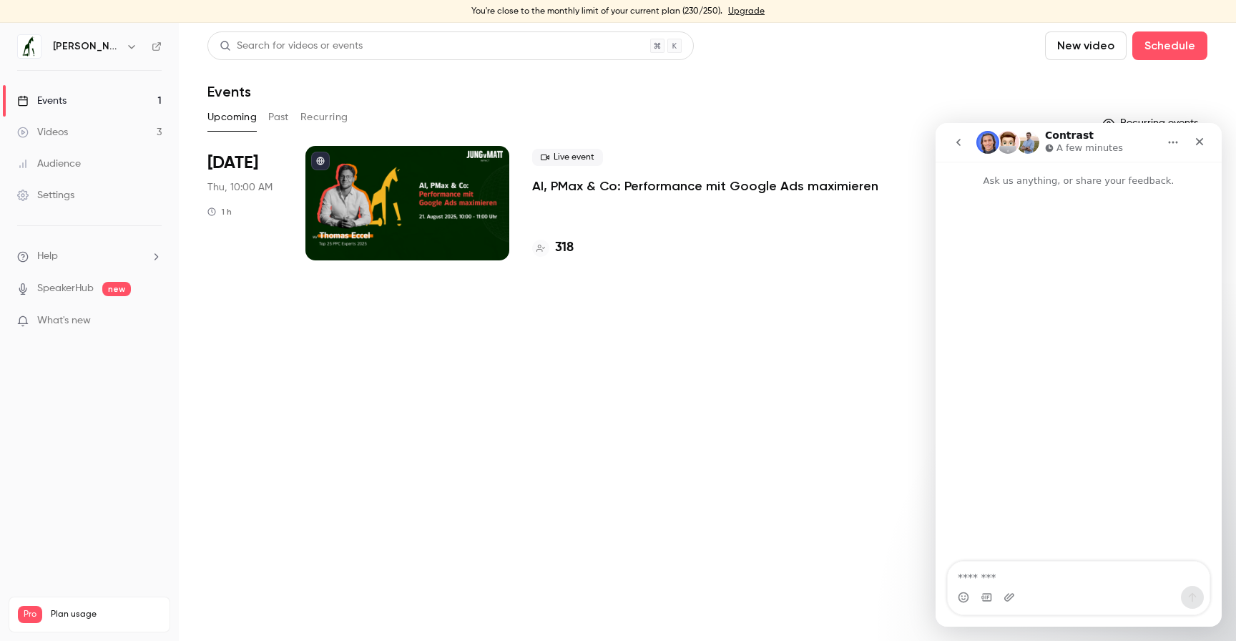
click at [1009, 576] on textarea "Message…" at bounding box center [1079, 573] width 262 height 24
type textarea "**********"
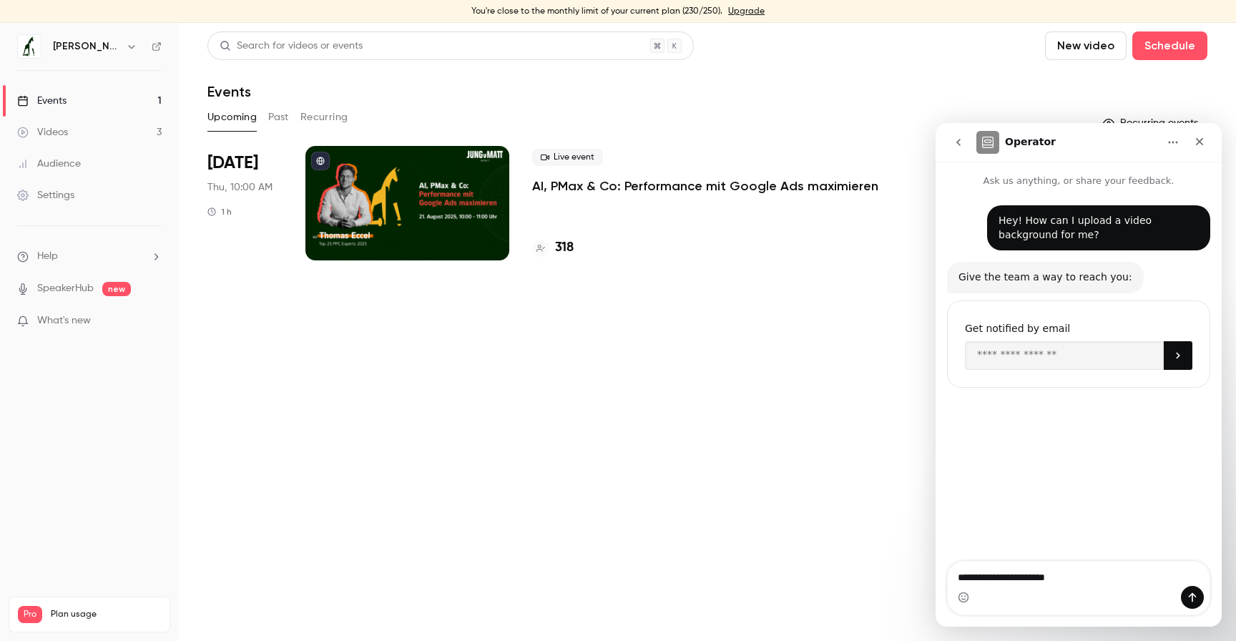
type textarea "**********"
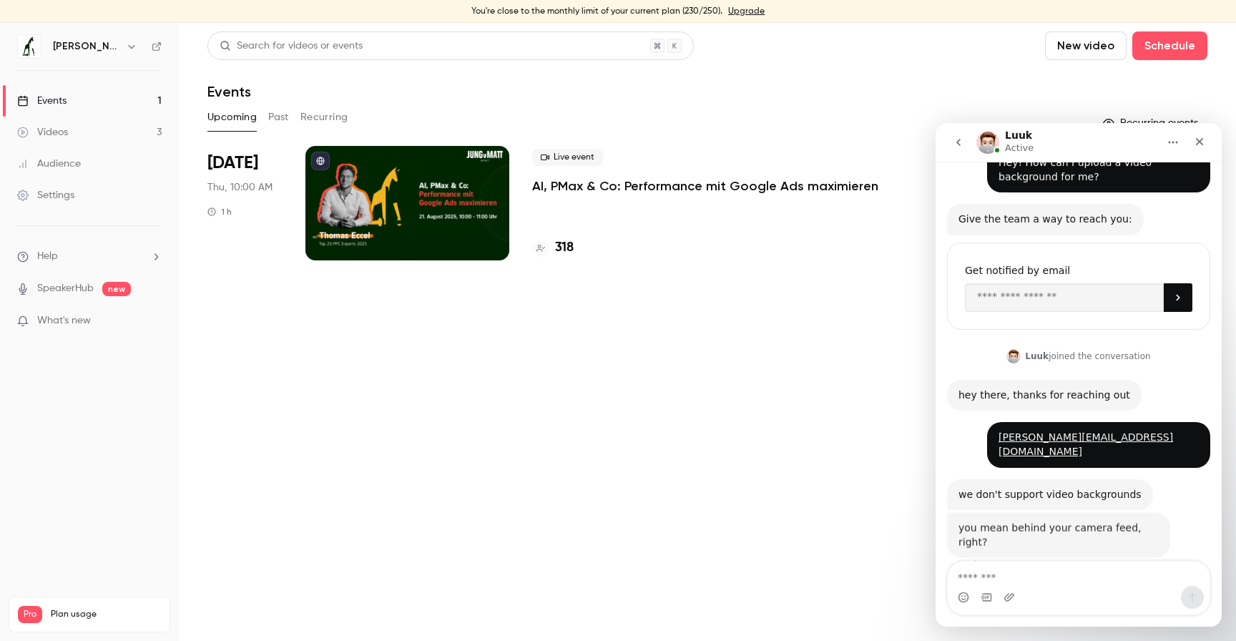
scroll to position [55, 0]
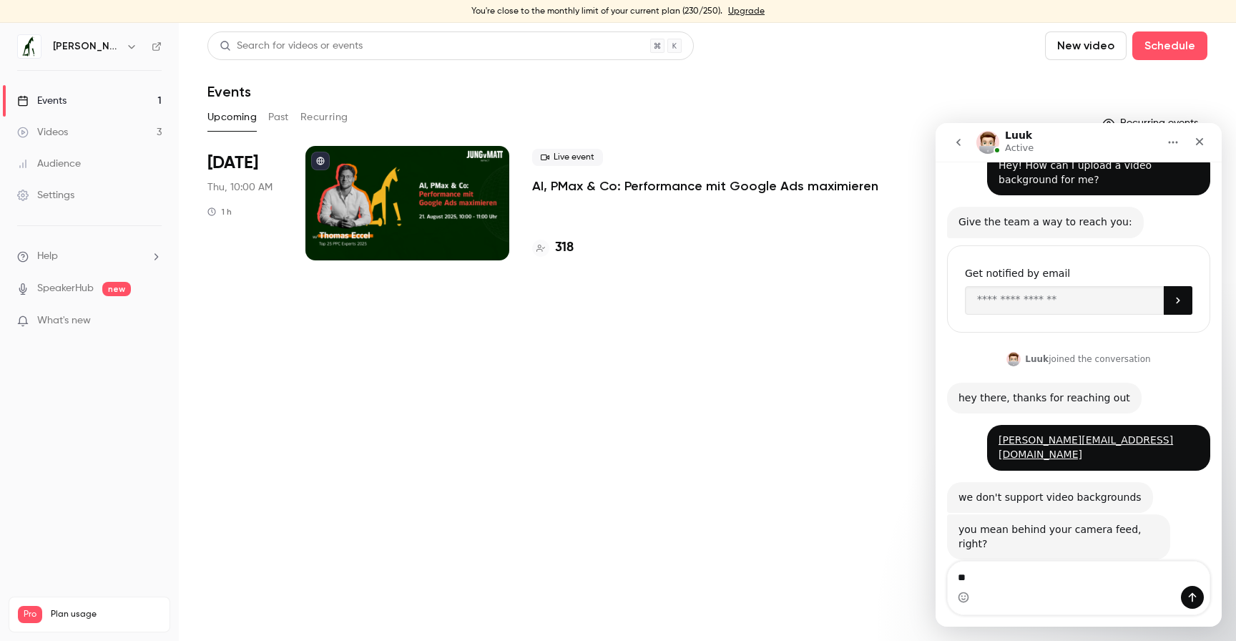
type textarea "***"
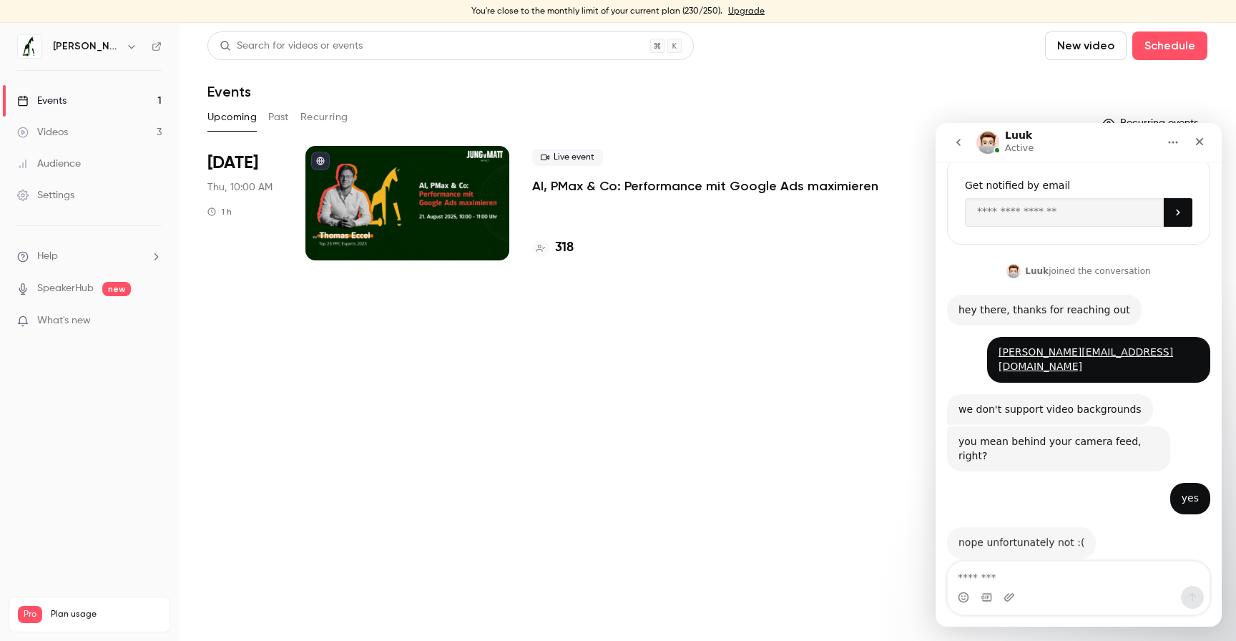
scroll to position [140, 0]
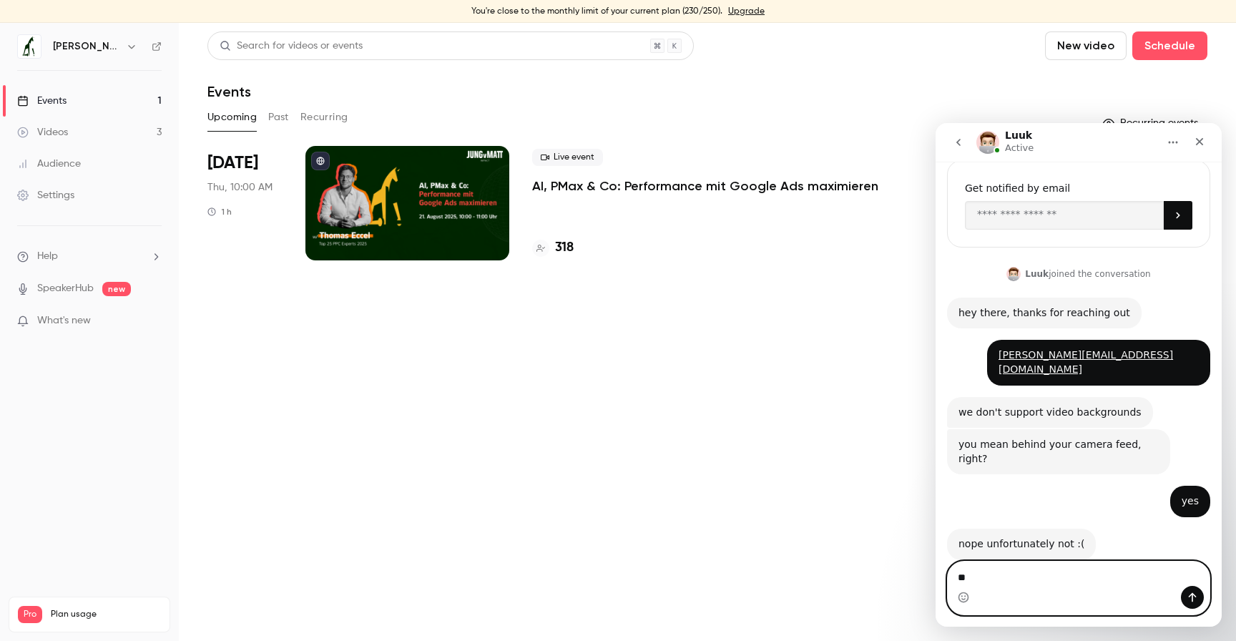
type textarea "***"
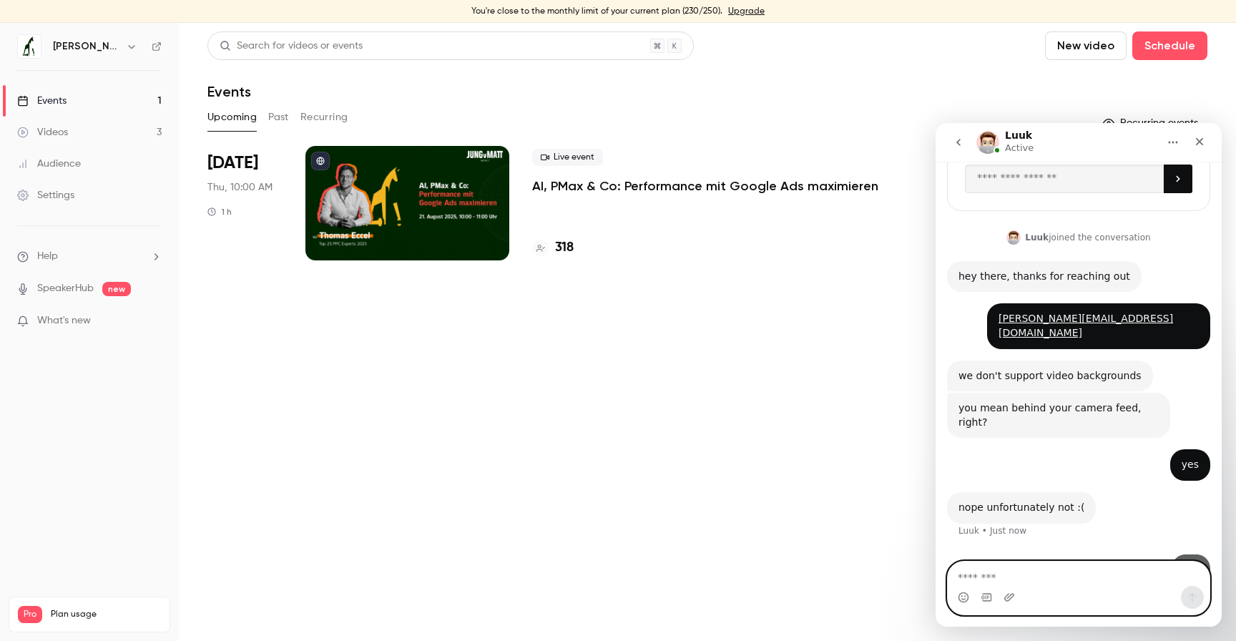
scroll to position [183, 0]
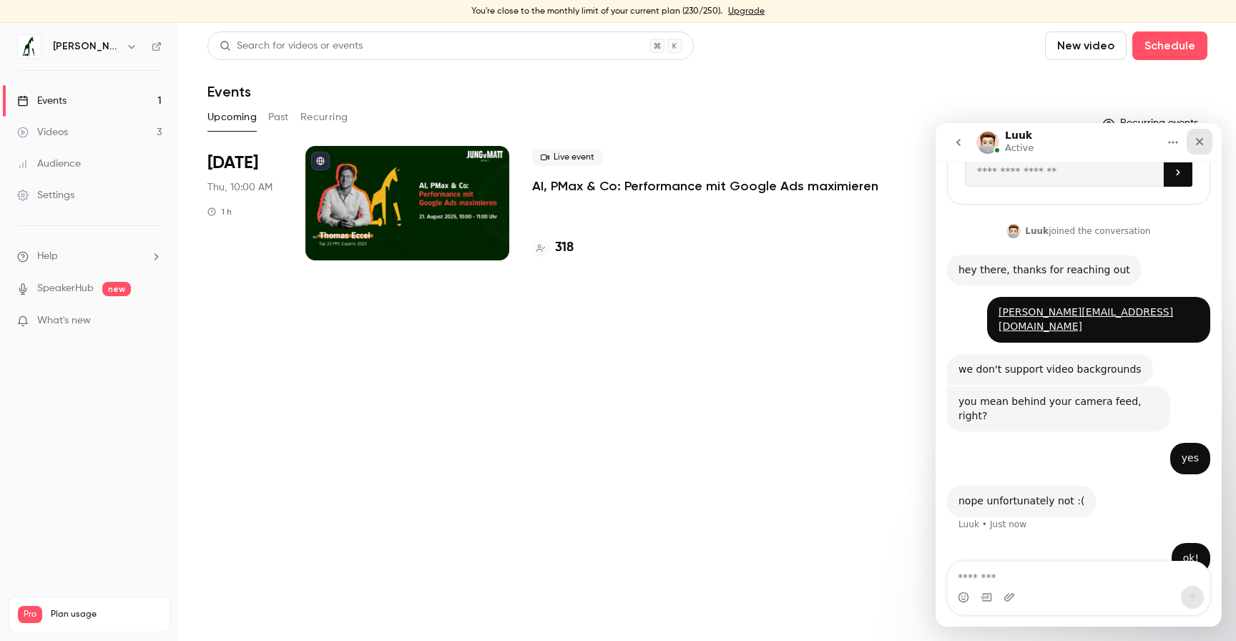
click at [1204, 140] on icon "Close" at bounding box center [1199, 141] width 11 height 11
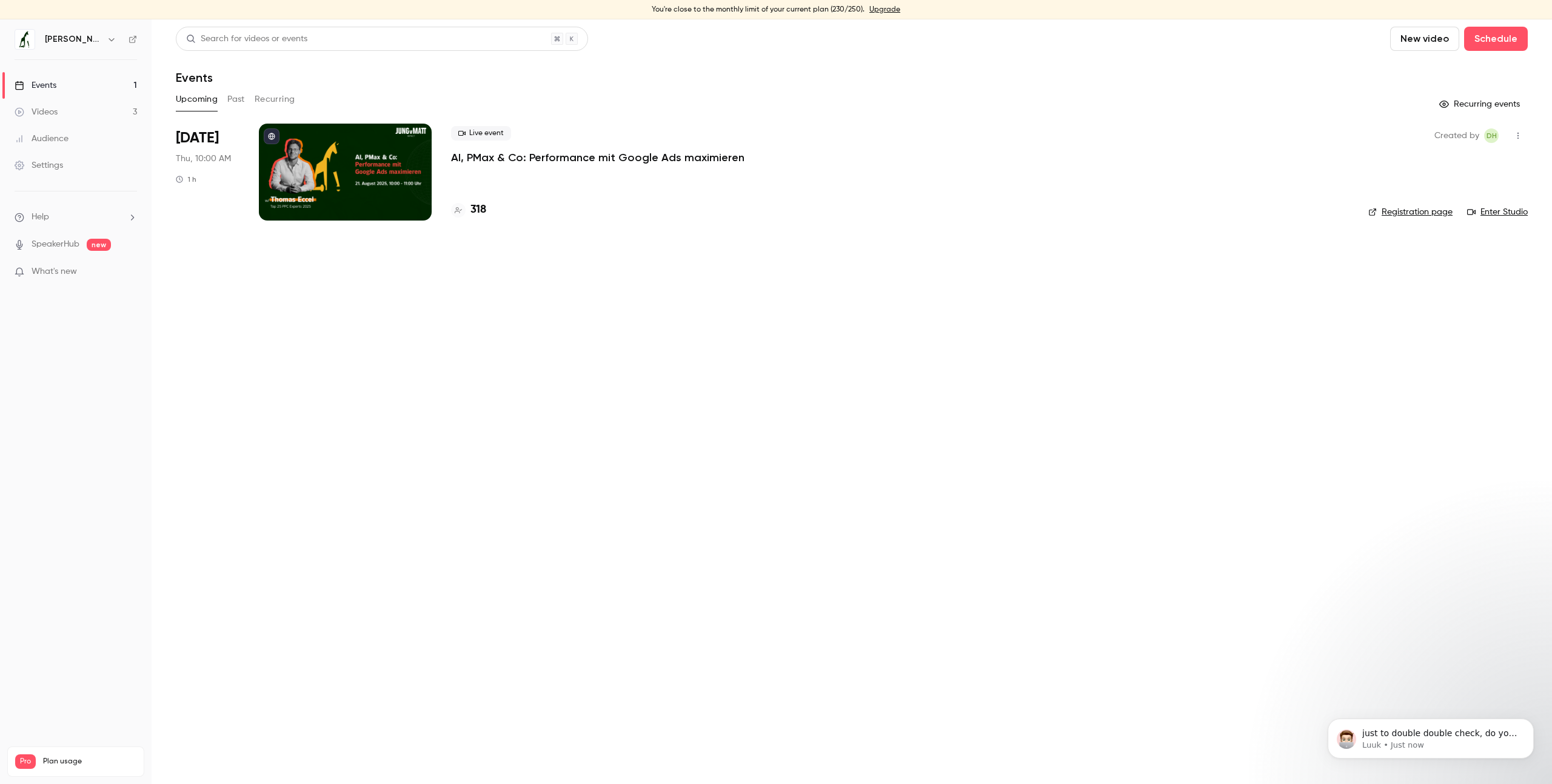
click at [1498, 211] on link "Enter Studio" at bounding box center [1498, 212] width 61 height 12
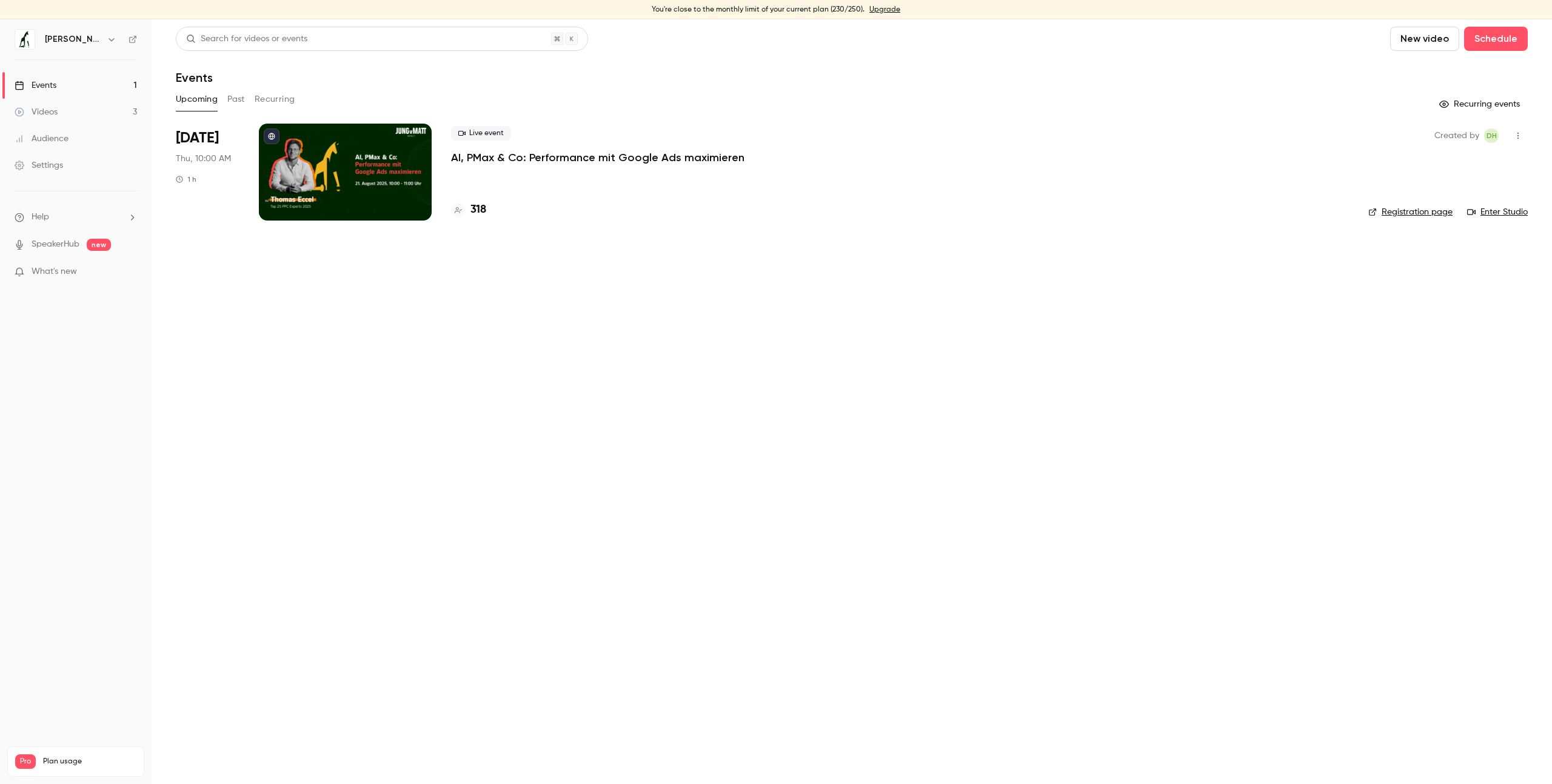
click at [1522, 142] on button "button" at bounding box center [1517, 136] width 19 height 19
click at [780, 422] on div at bounding box center [776, 392] width 1552 height 784
click at [65, 31] on div "[PERSON_NAME] von [PERSON_NAME] IMPACT" at bounding box center [75, 39] width 122 height 20
click at [66, 31] on div "[PERSON_NAME] von [PERSON_NAME] IMPACT" at bounding box center [75, 39] width 122 height 20
click at [114, 43] on icon "button" at bounding box center [111, 39] width 9 height 9
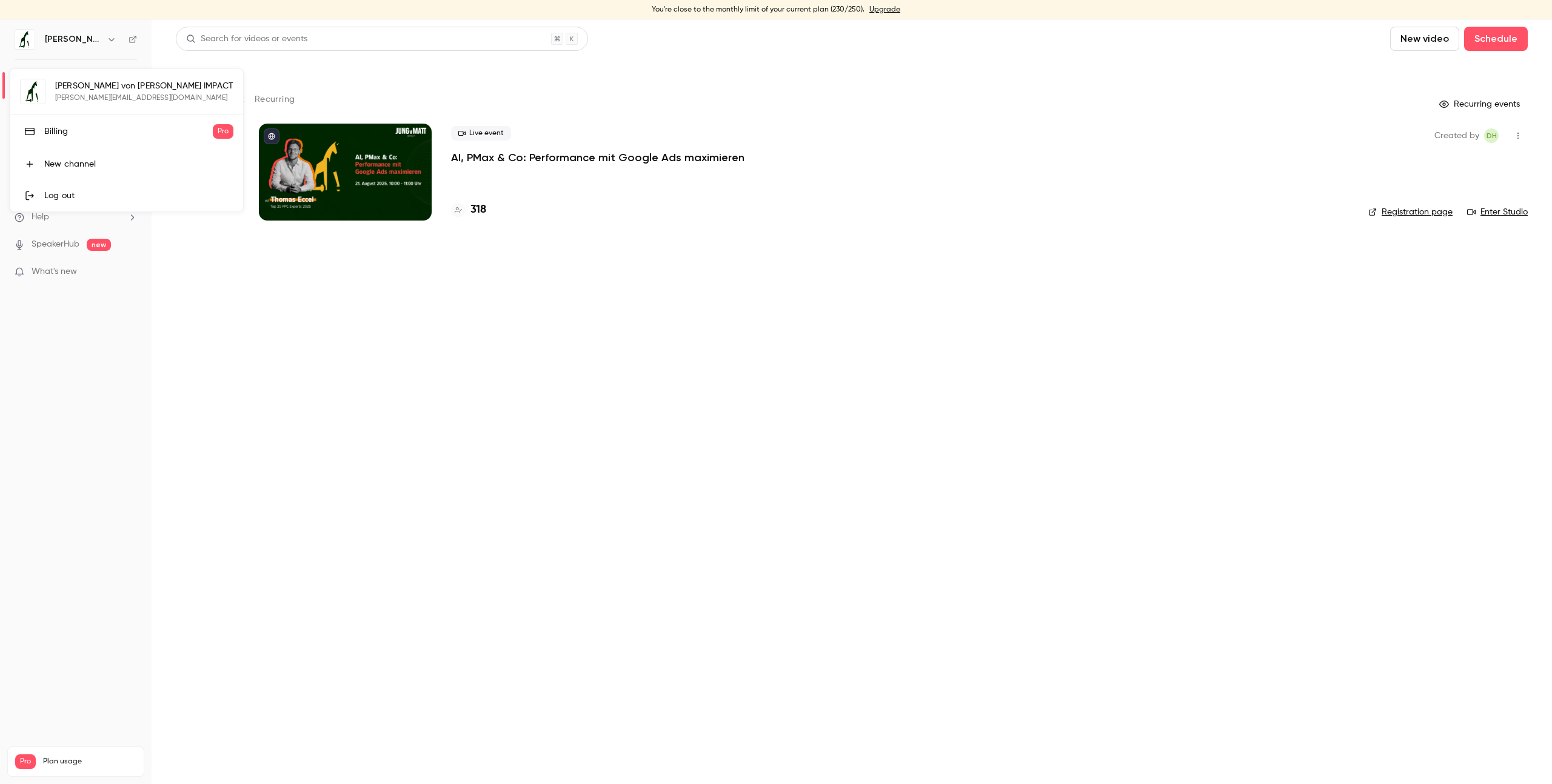
click at [816, 86] on div at bounding box center [776, 392] width 1552 height 784
click at [1498, 209] on link "Enter Studio" at bounding box center [1498, 212] width 61 height 12
